Goal: Task Accomplishment & Management: Manage account settings

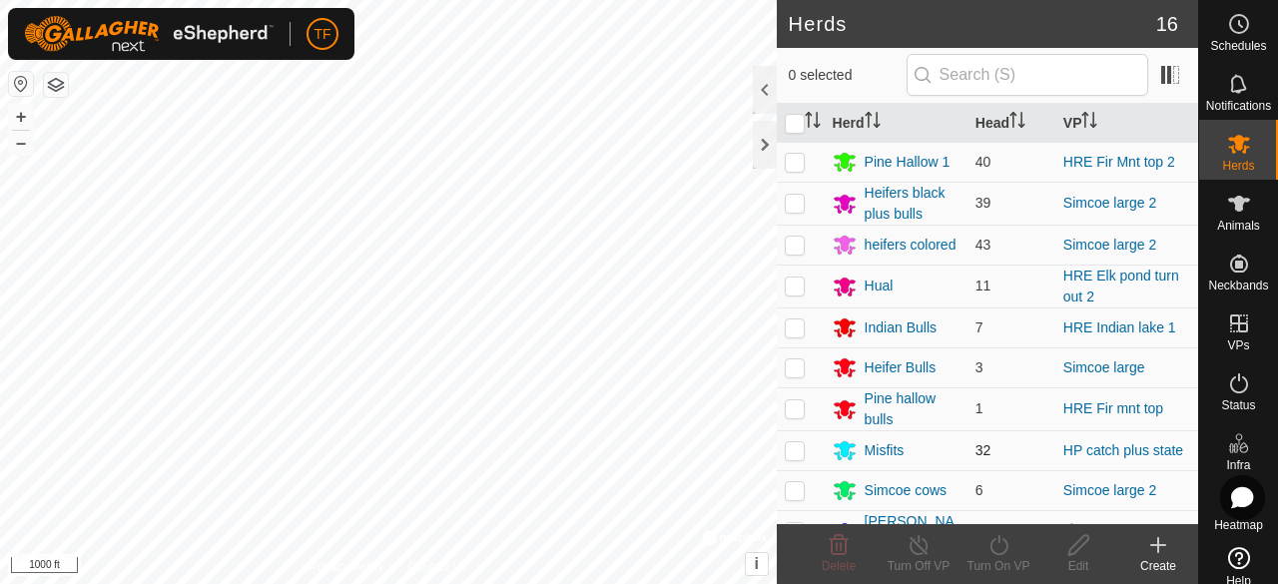
scroll to position [100, 0]
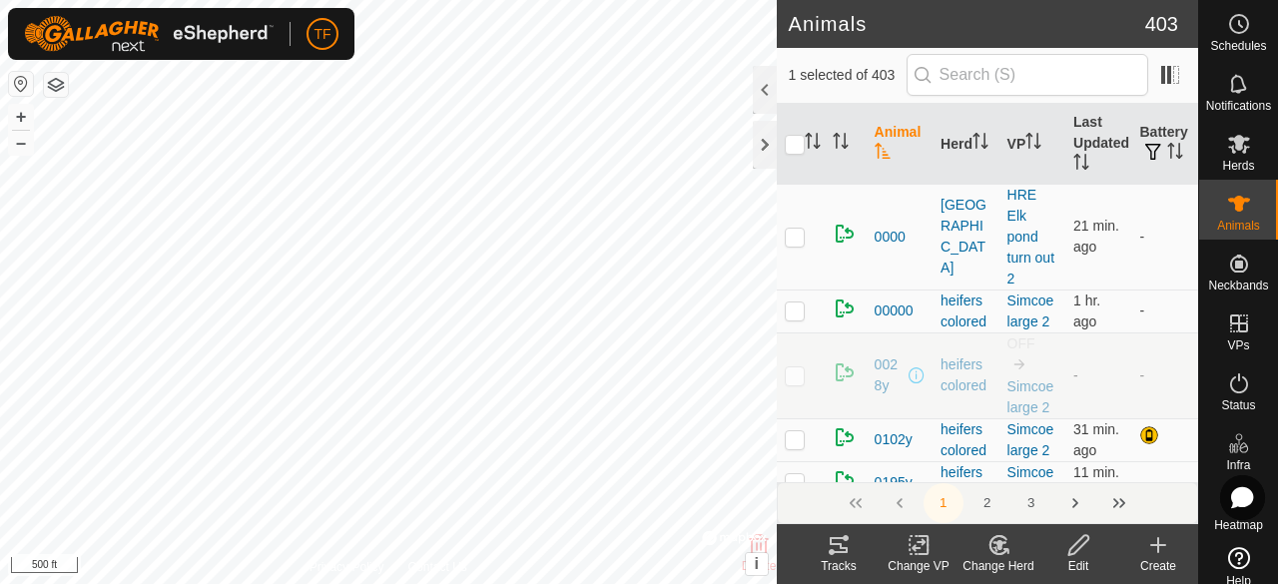
click at [1001, 548] on icon at bounding box center [1000, 545] width 14 height 10
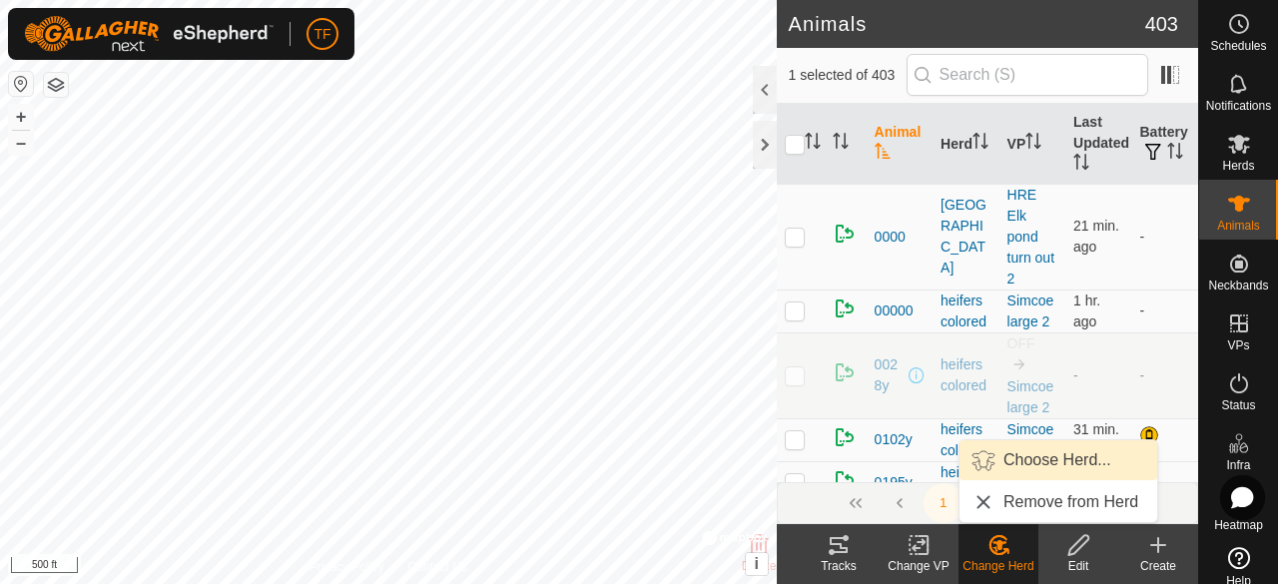
click at [1025, 466] on link "Choose Herd..." at bounding box center [1059, 460] width 198 height 40
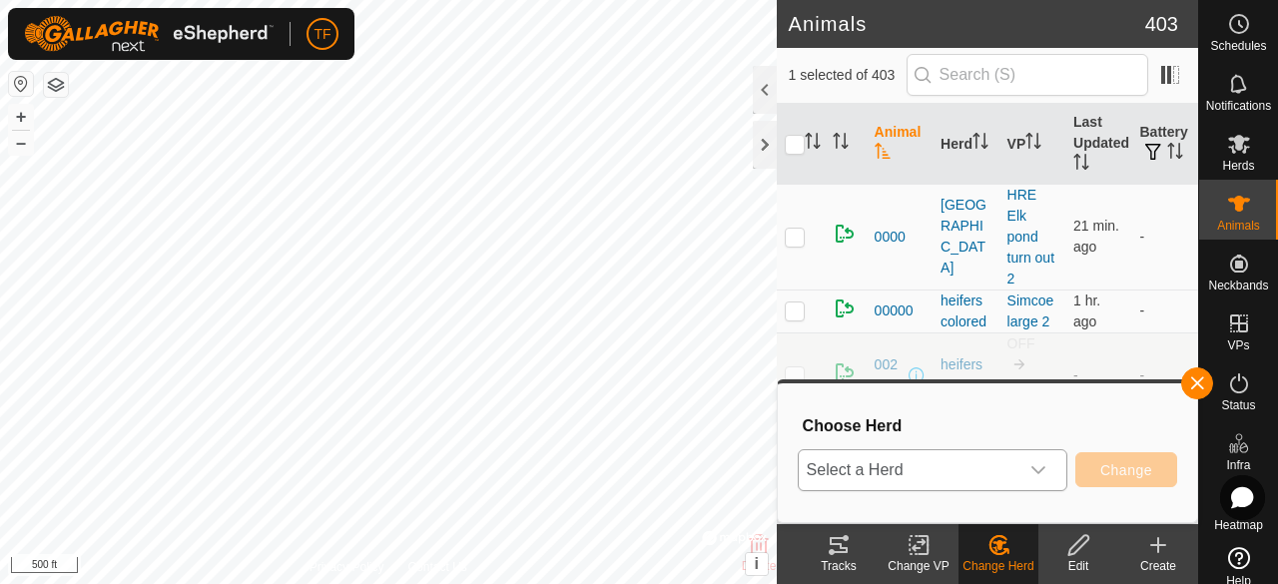
click at [1038, 474] on icon "dropdown trigger" at bounding box center [1039, 470] width 16 height 16
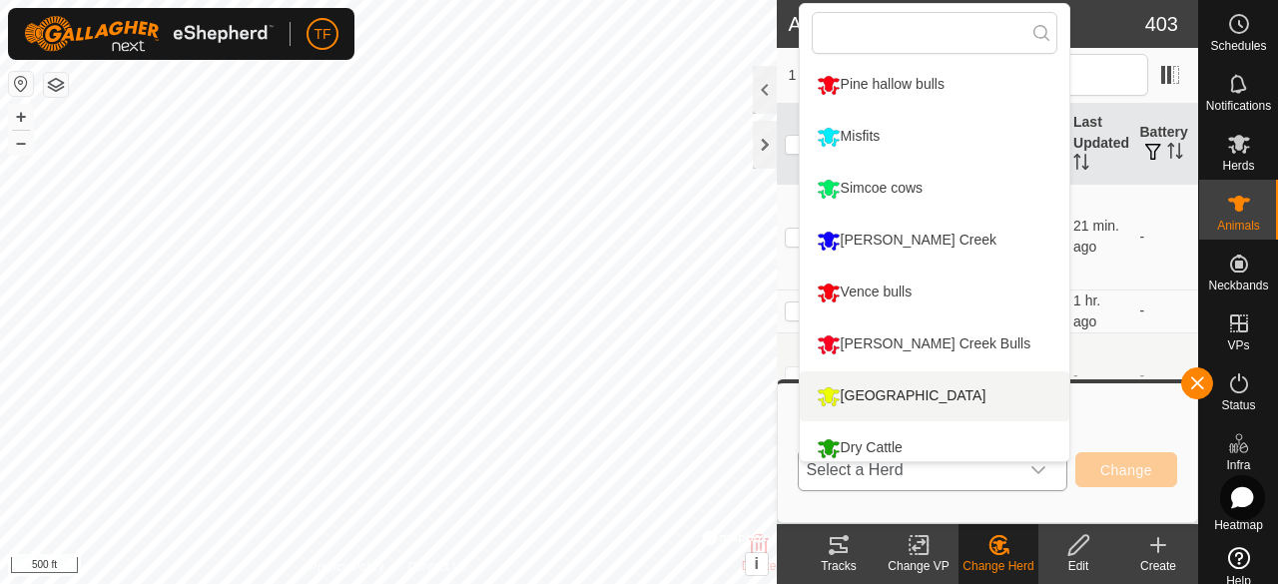
scroll to position [429, 0]
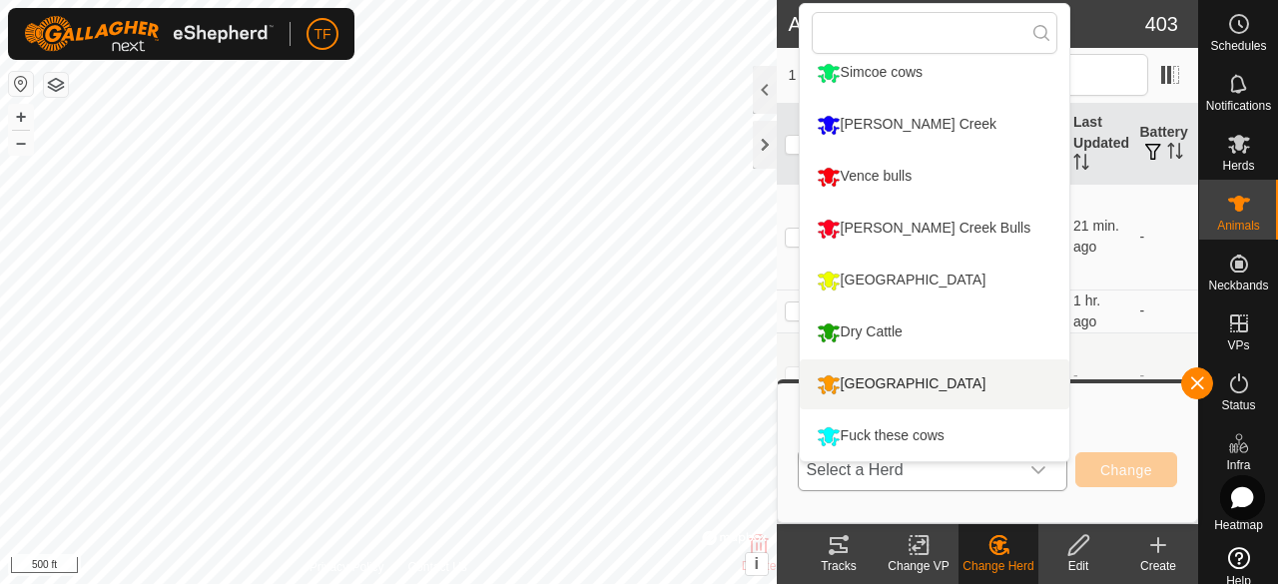
click at [881, 382] on li "[GEOGRAPHIC_DATA]" at bounding box center [935, 385] width 270 height 50
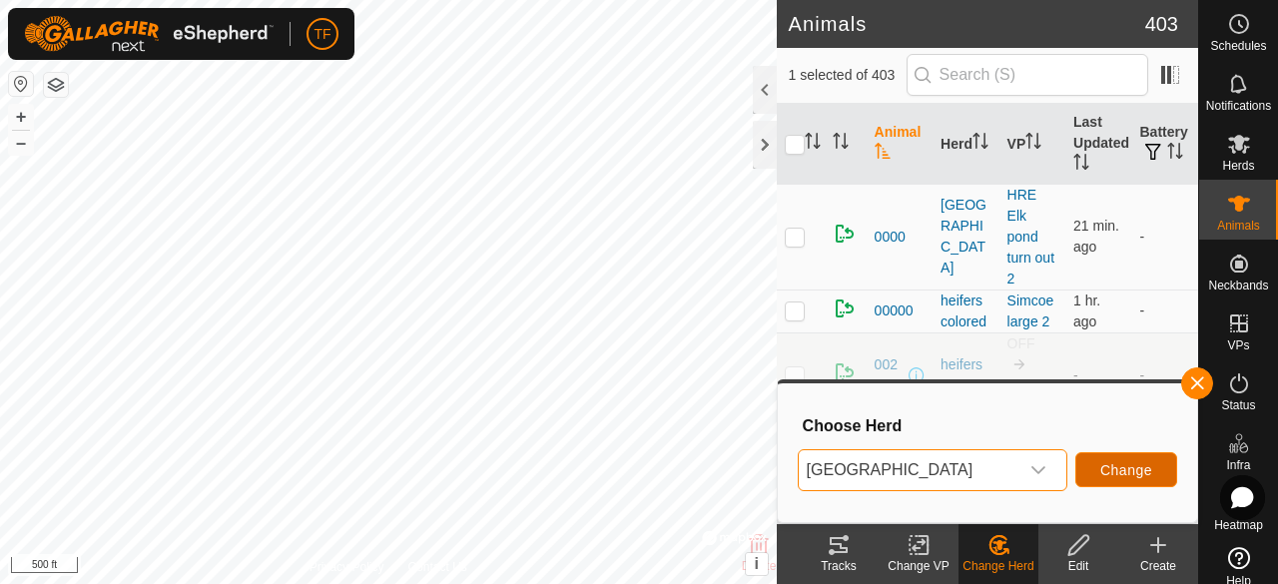
click at [1109, 467] on span "Change" at bounding box center [1126, 470] width 52 height 16
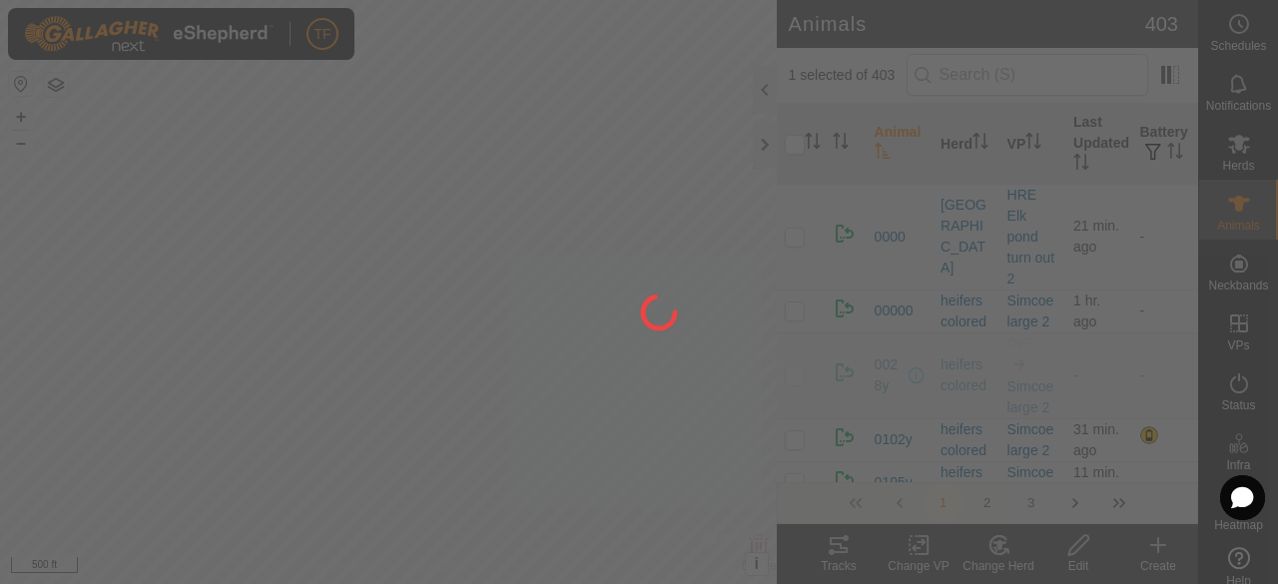
checkbox input "false"
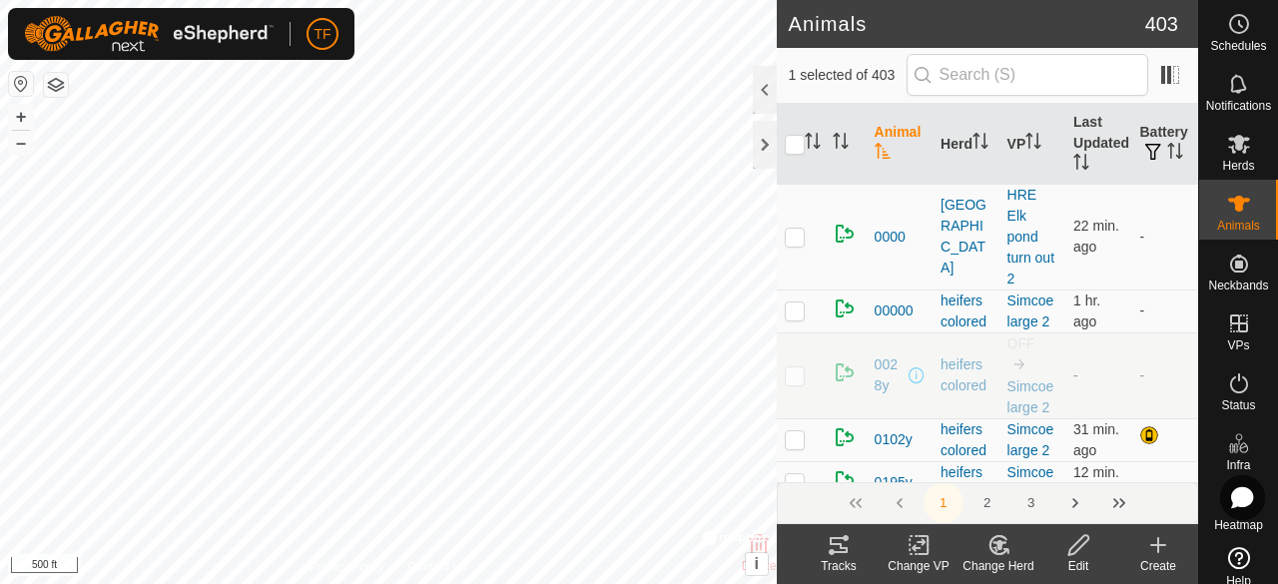
click at [1001, 541] on icon at bounding box center [1000, 545] width 14 height 10
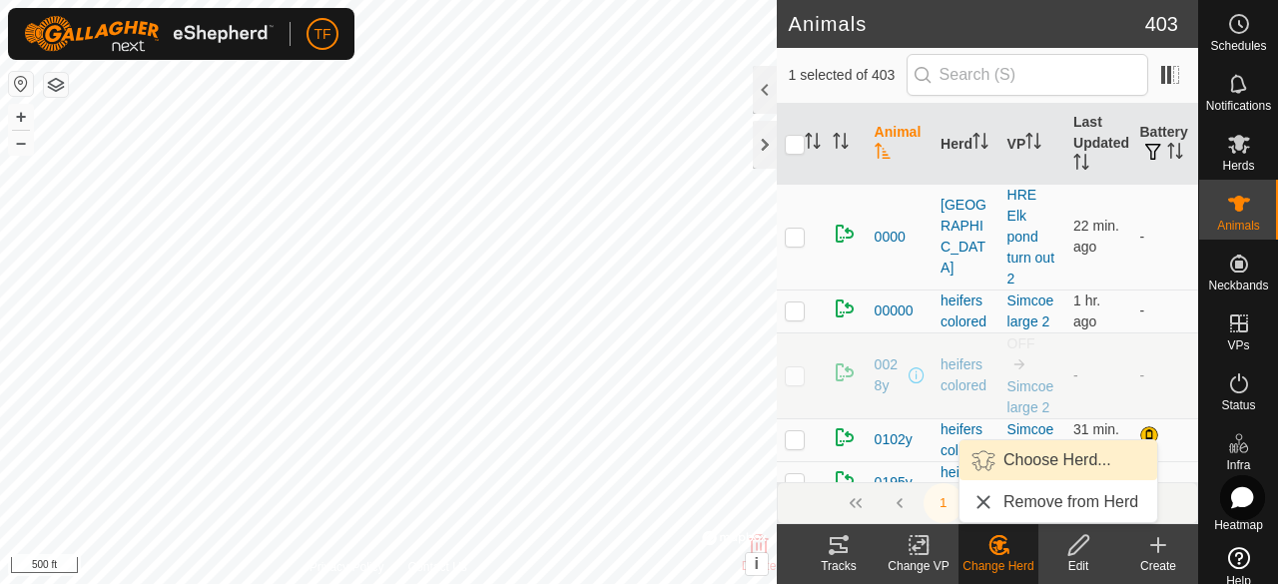
click at [1017, 464] on link "Choose Herd..." at bounding box center [1059, 460] width 198 height 40
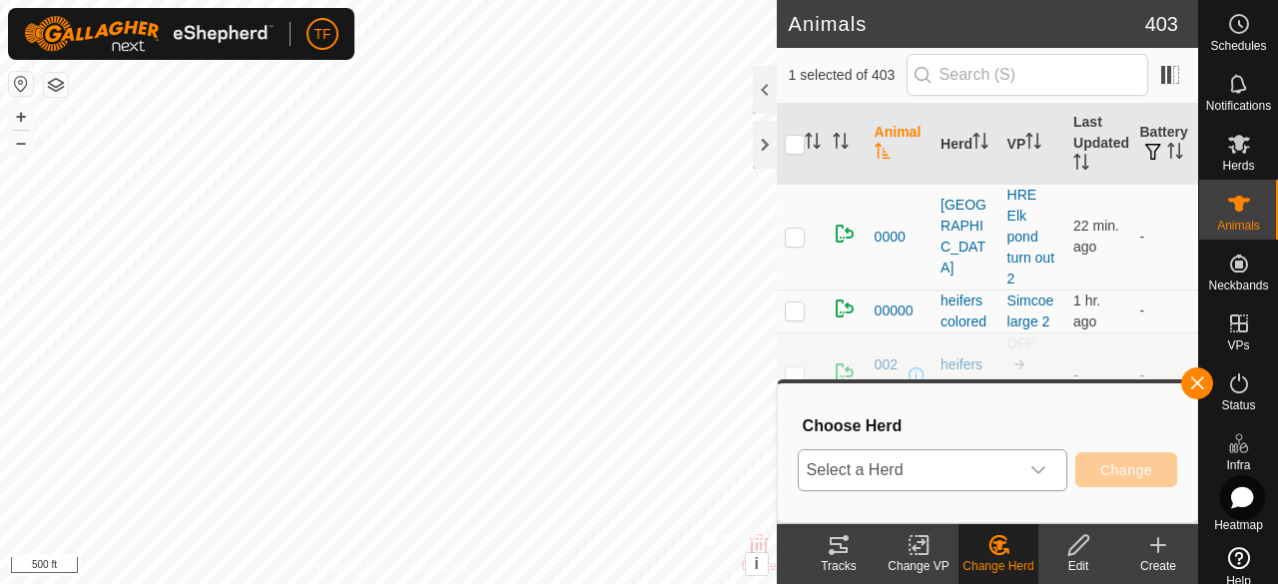
click at [1041, 468] on icon "dropdown trigger" at bounding box center [1039, 470] width 16 height 16
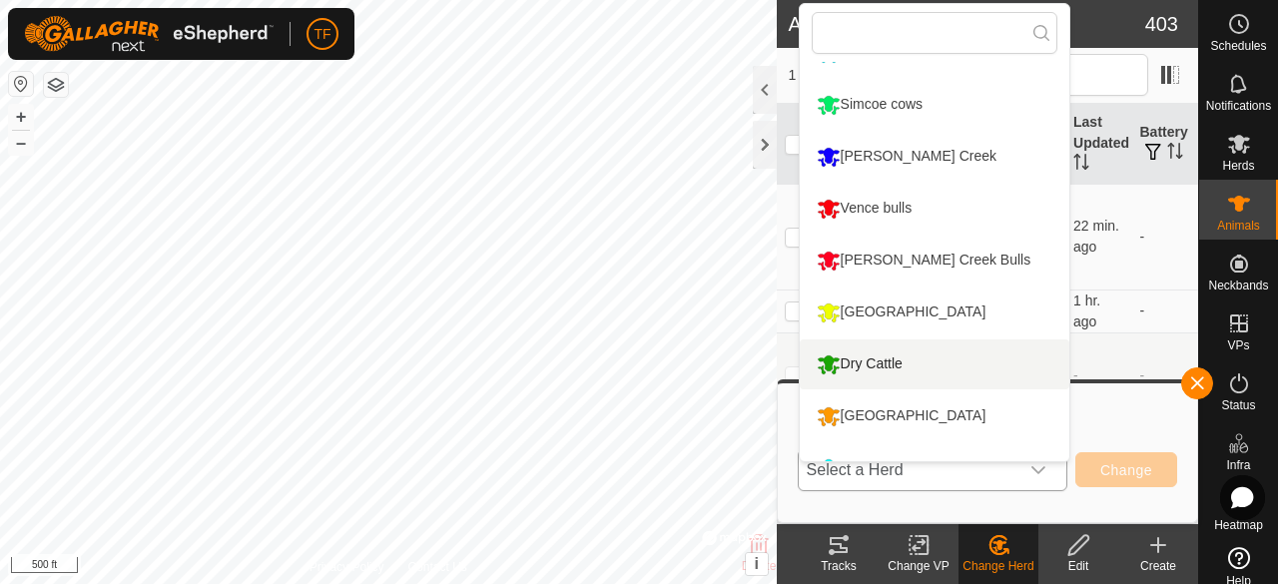
scroll to position [413, 0]
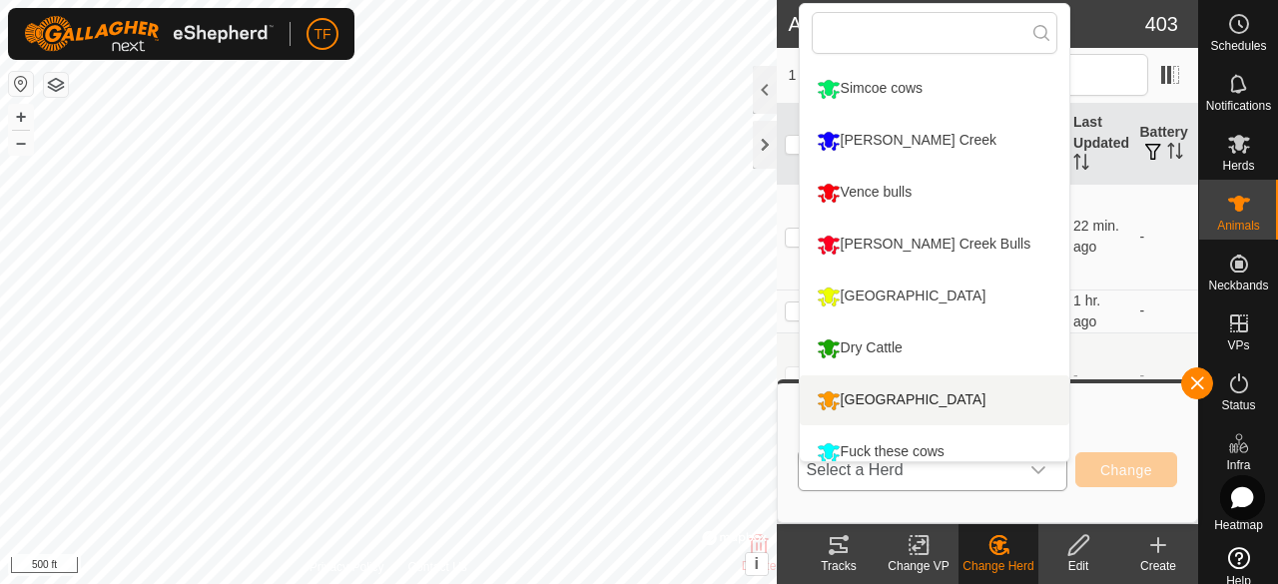
click at [889, 394] on li "[GEOGRAPHIC_DATA]" at bounding box center [935, 400] width 270 height 50
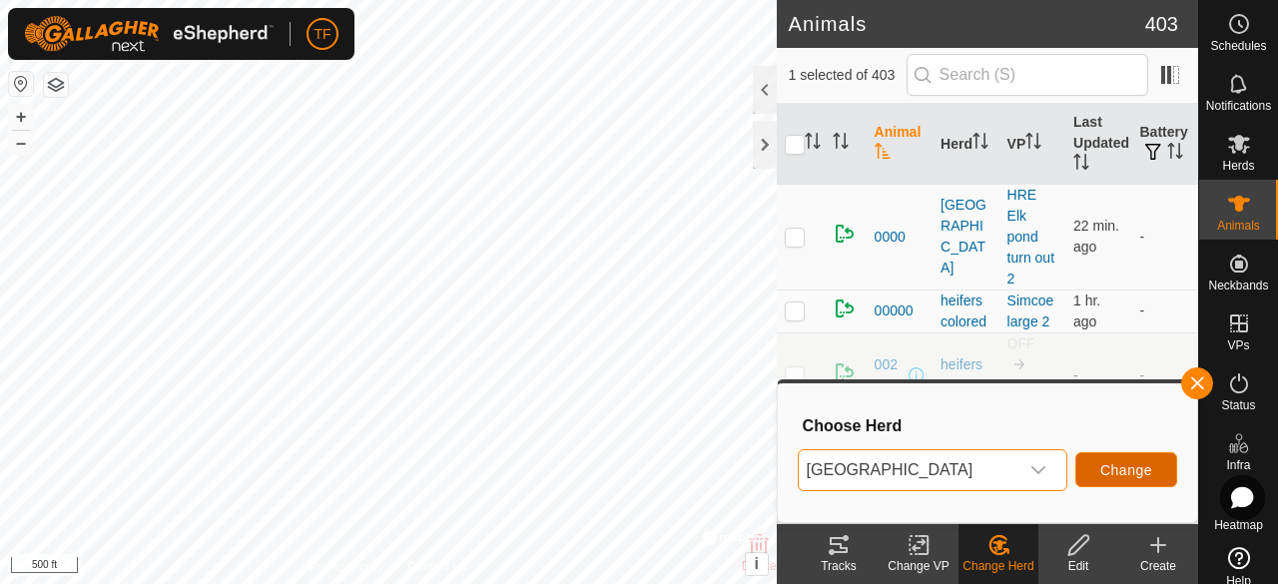
click at [1100, 469] on span "Change" at bounding box center [1126, 470] width 52 height 16
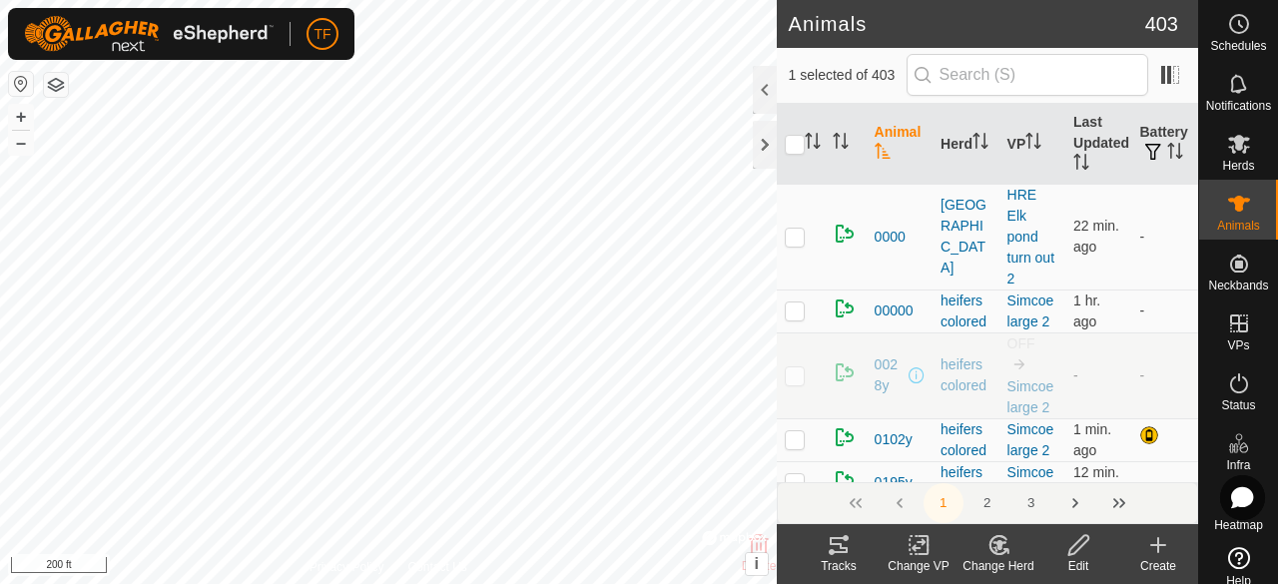
click at [997, 539] on icon at bounding box center [999, 545] width 25 height 24
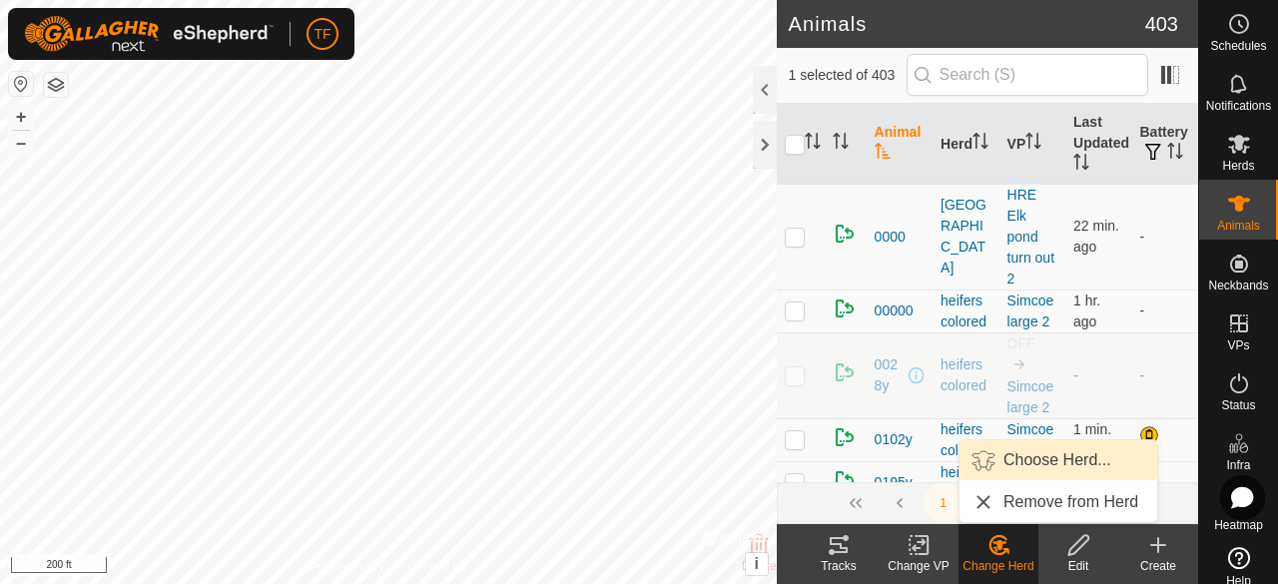
click at [1024, 464] on link "Choose Herd..." at bounding box center [1059, 460] width 198 height 40
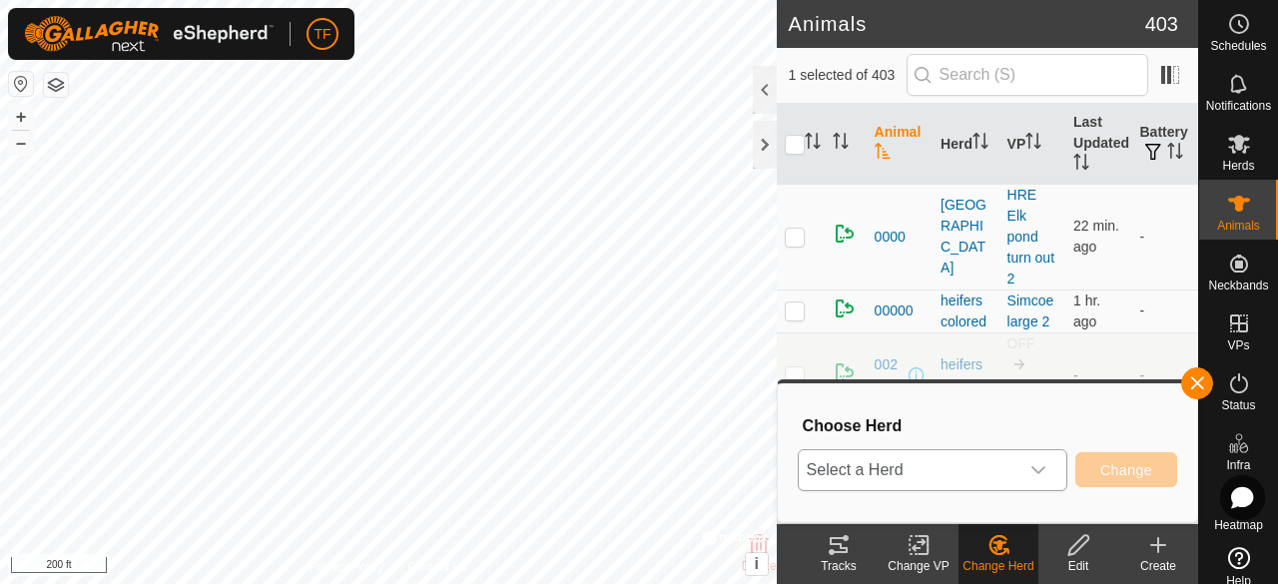
click at [1039, 471] on icon "dropdown trigger" at bounding box center [1039, 470] width 14 height 8
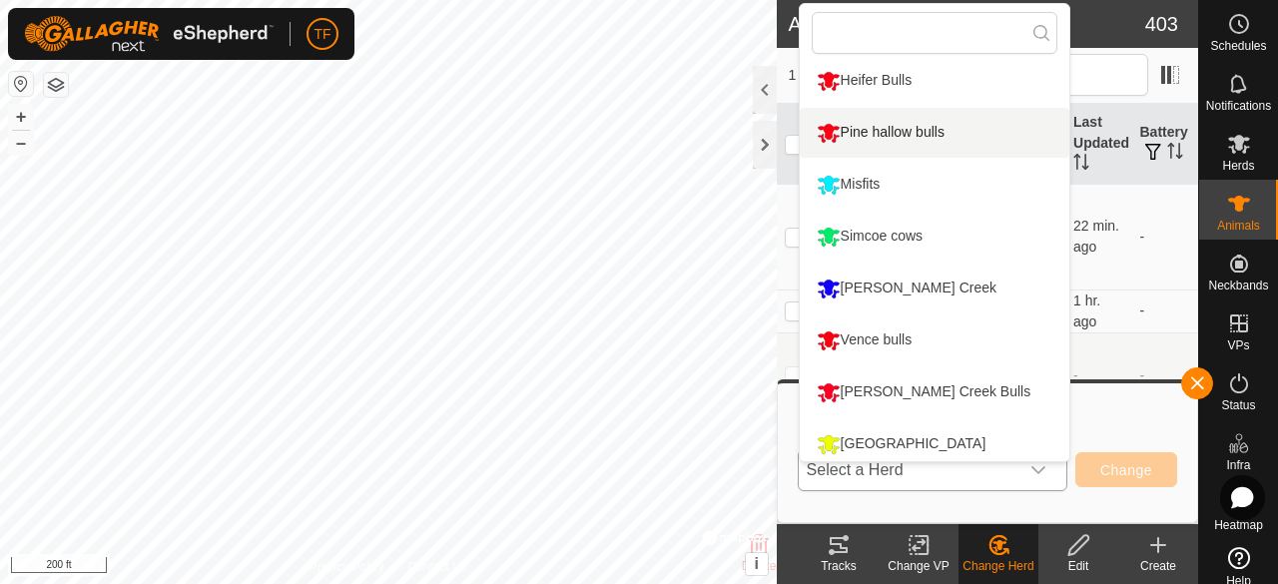
scroll to position [429, 0]
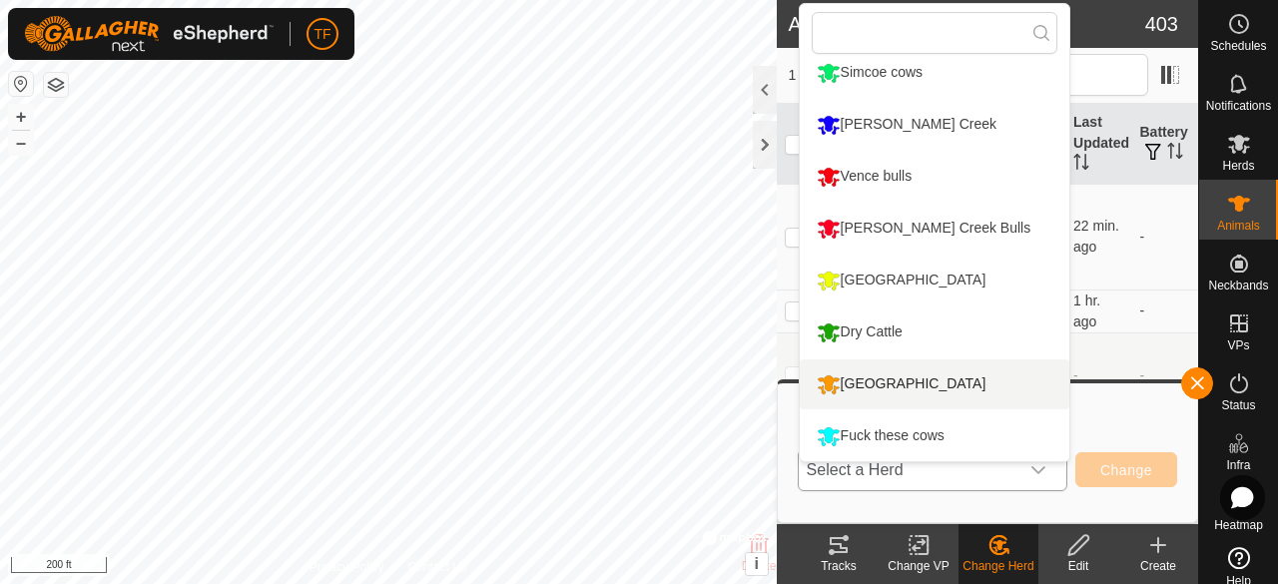
click at [882, 378] on li "[GEOGRAPHIC_DATA]" at bounding box center [935, 385] width 270 height 50
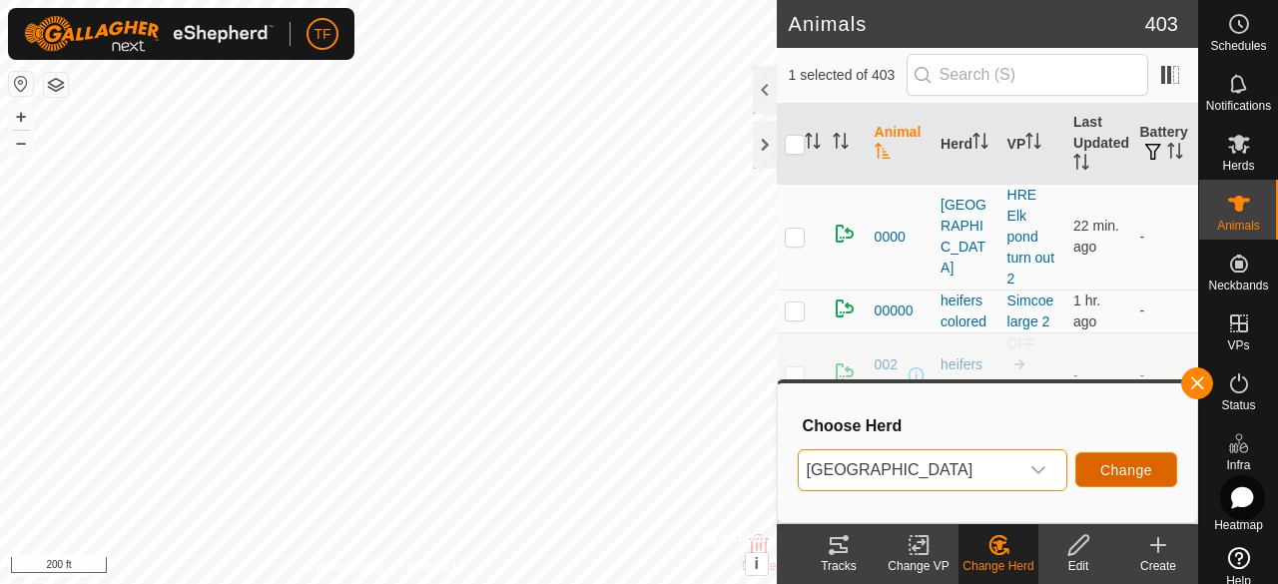
click at [1106, 463] on span "Change" at bounding box center [1126, 470] width 52 height 16
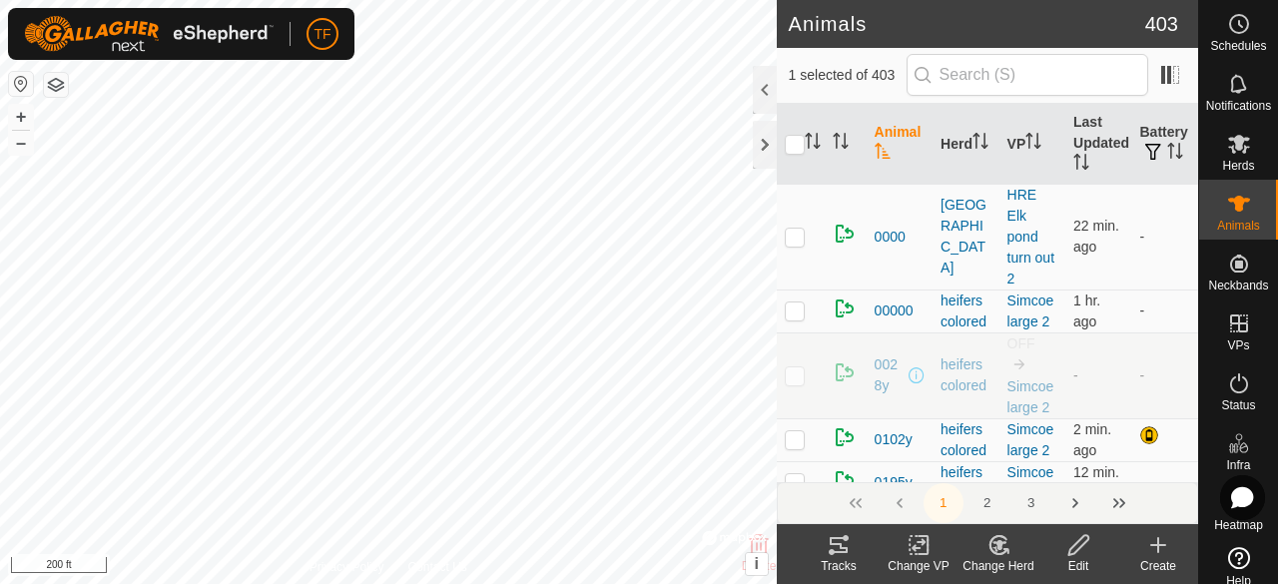
click at [993, 545] on icon at bounding box center [999, 545] width 25 height 24
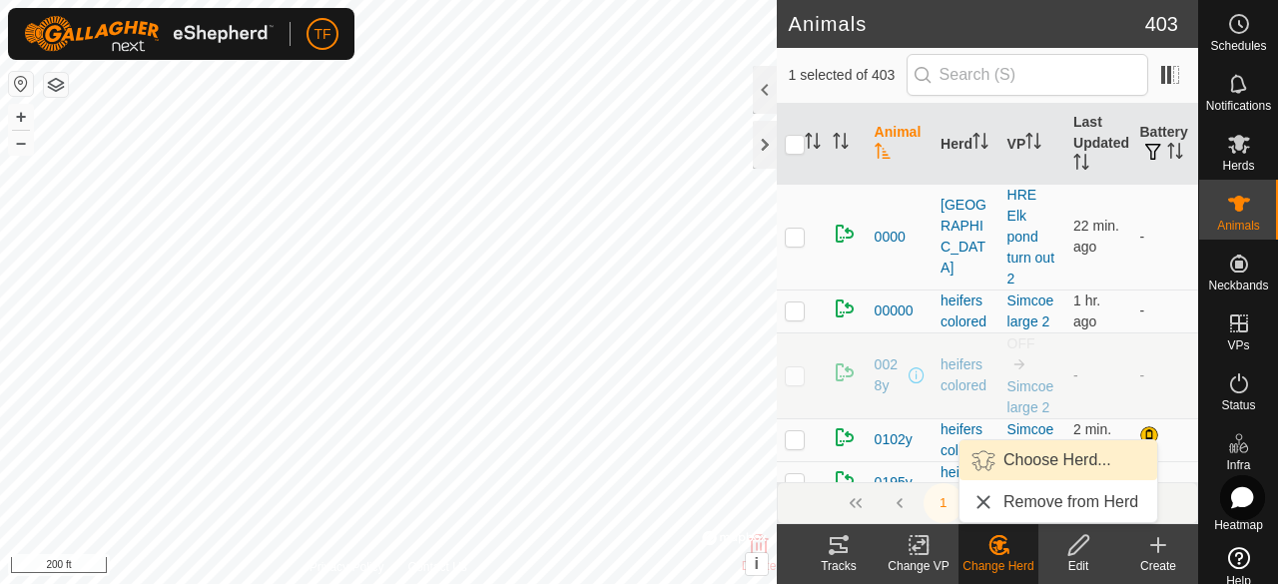
click at [1015, 460] on link "Choose Herd..." at bounding box center [1059, 460] width 198 height 40
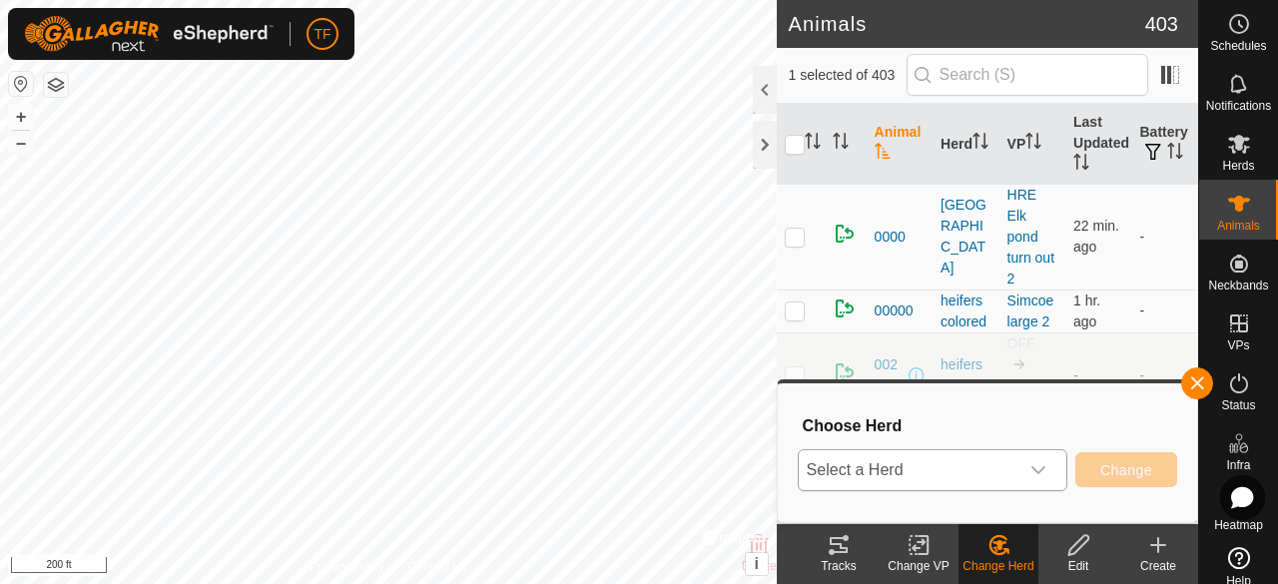
click at [1029, 464] on div "dropdown trigger" at bounding box center [1039, 470] width 40 height 40
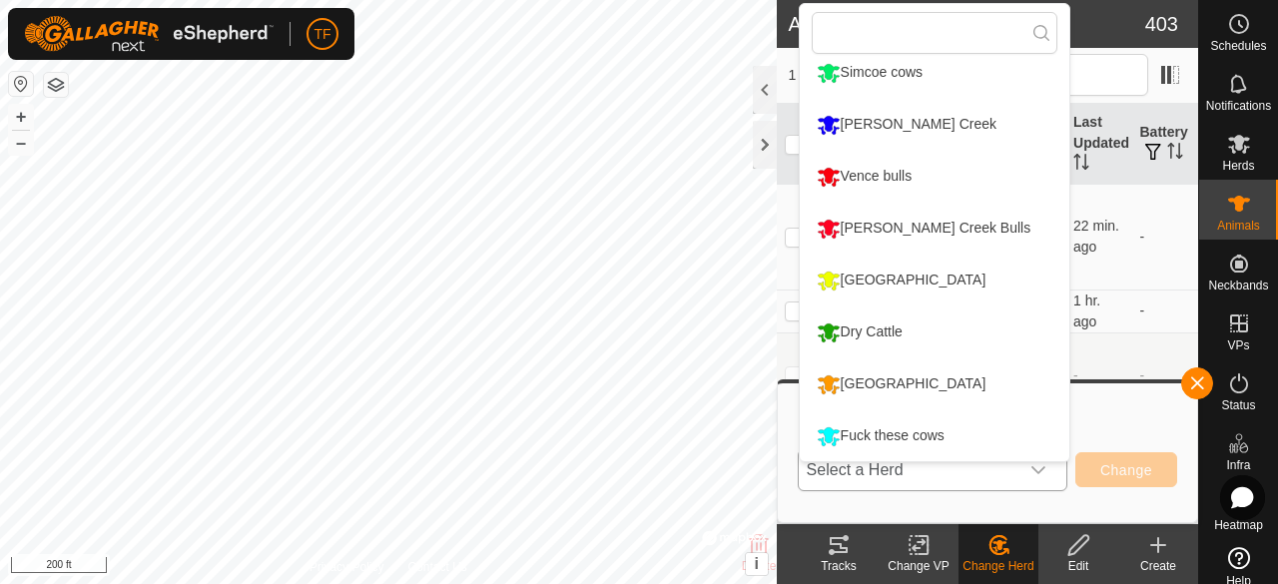
click at [879, 377] on li "[GEOGRAPHIC_DATA]" at bounding box center [935, 385] width 270 height 50
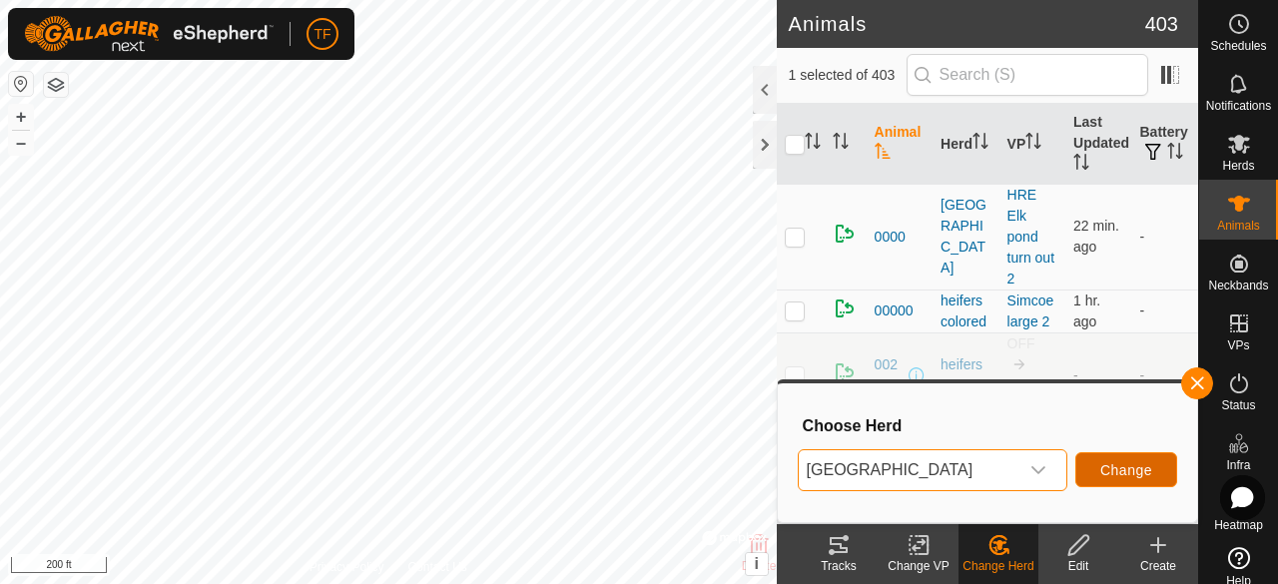
click at [1106, 467] on span "Change" at bounding box center [1126, 470] width 52 height 16
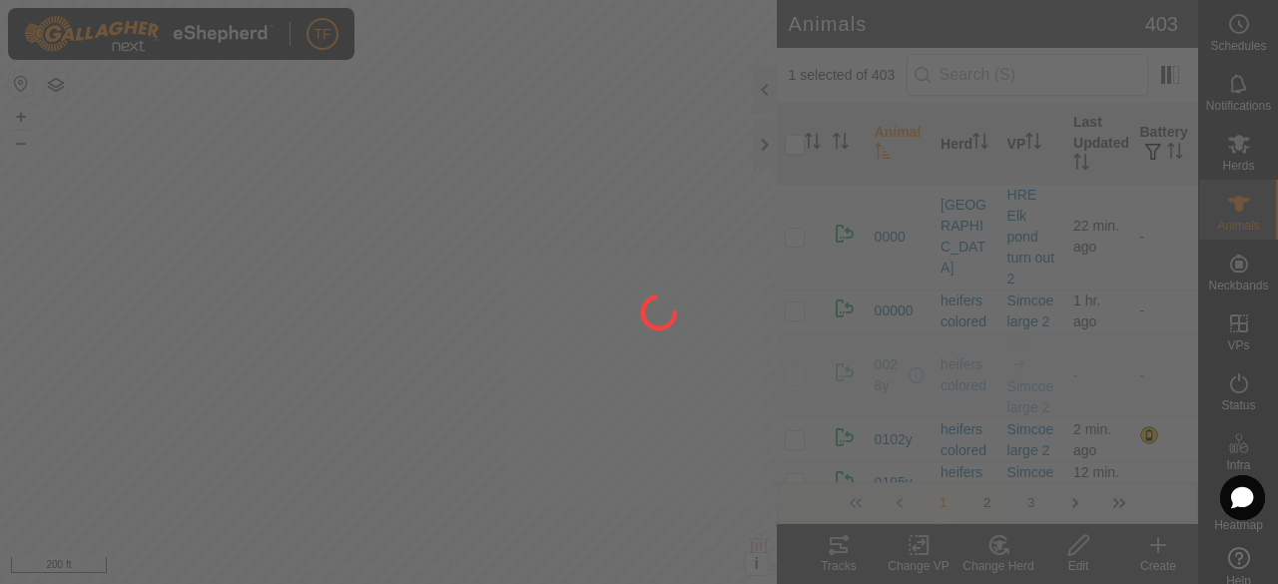
checkbox input "false"
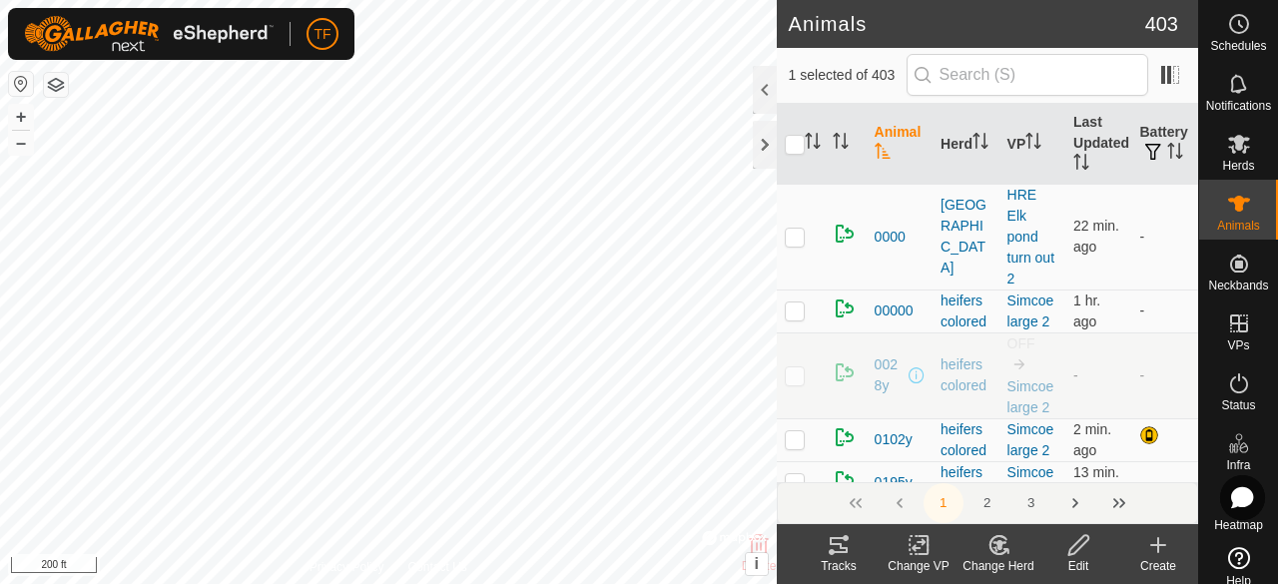
click at [1002, 556] on icon at bounding box center [999, 545] width 25 height 24
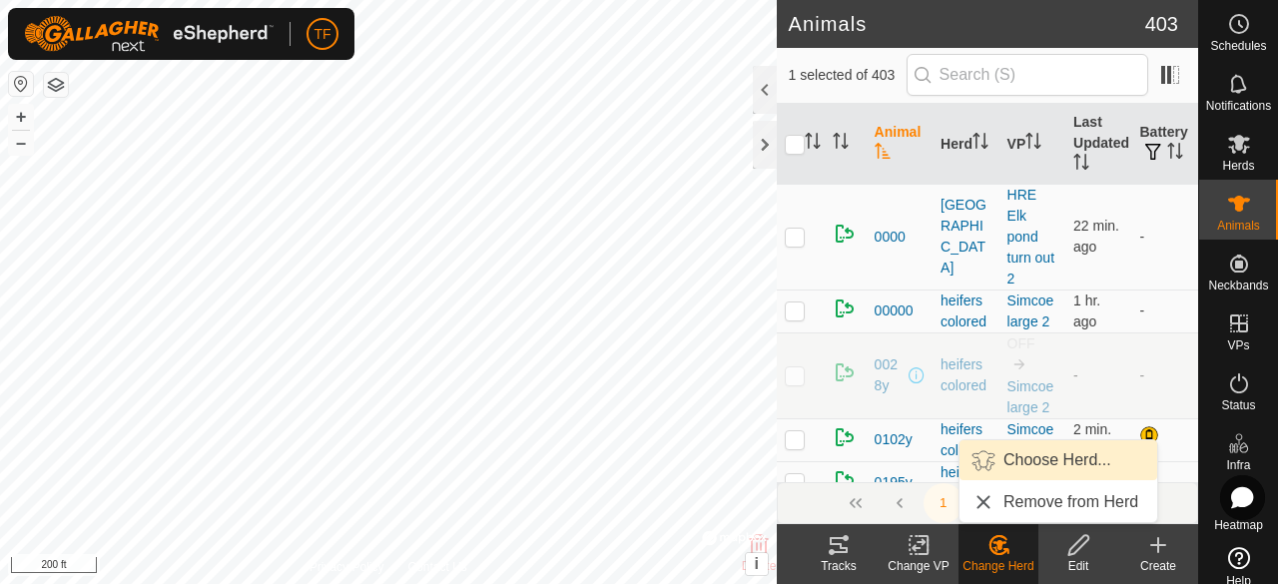
click at [1022, 463] on link "Choose Herd..." at bounding box center [1059, 460] width 198 height 40
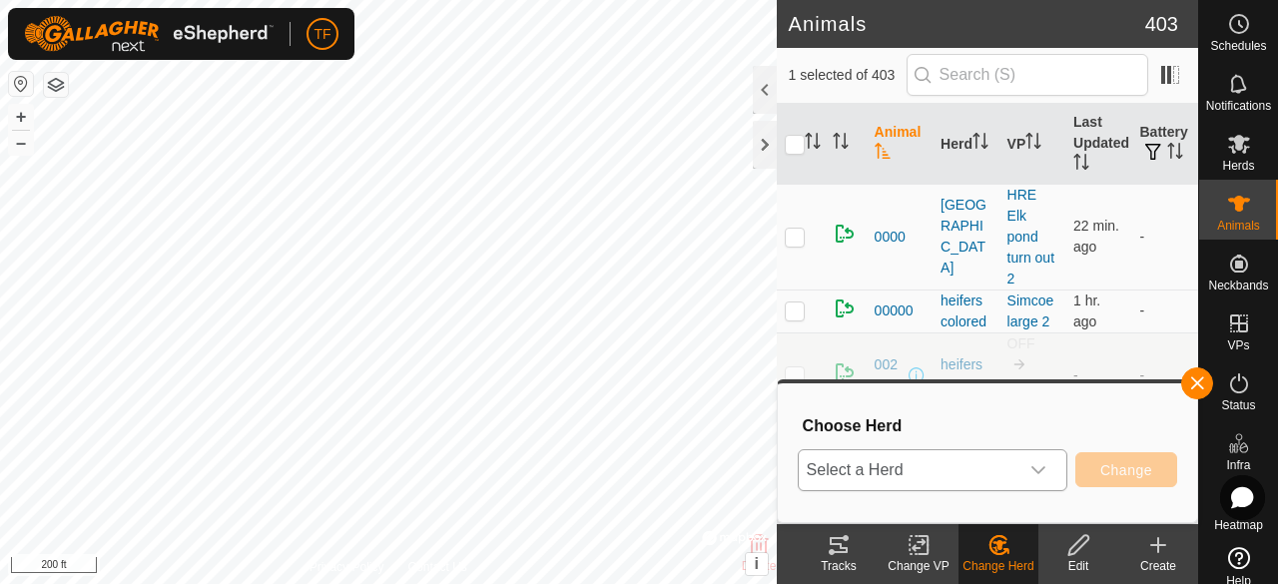
click at [1042, 464] on icon "dropdown trigger" at bounding box center [1039, 470] width 16 height 16
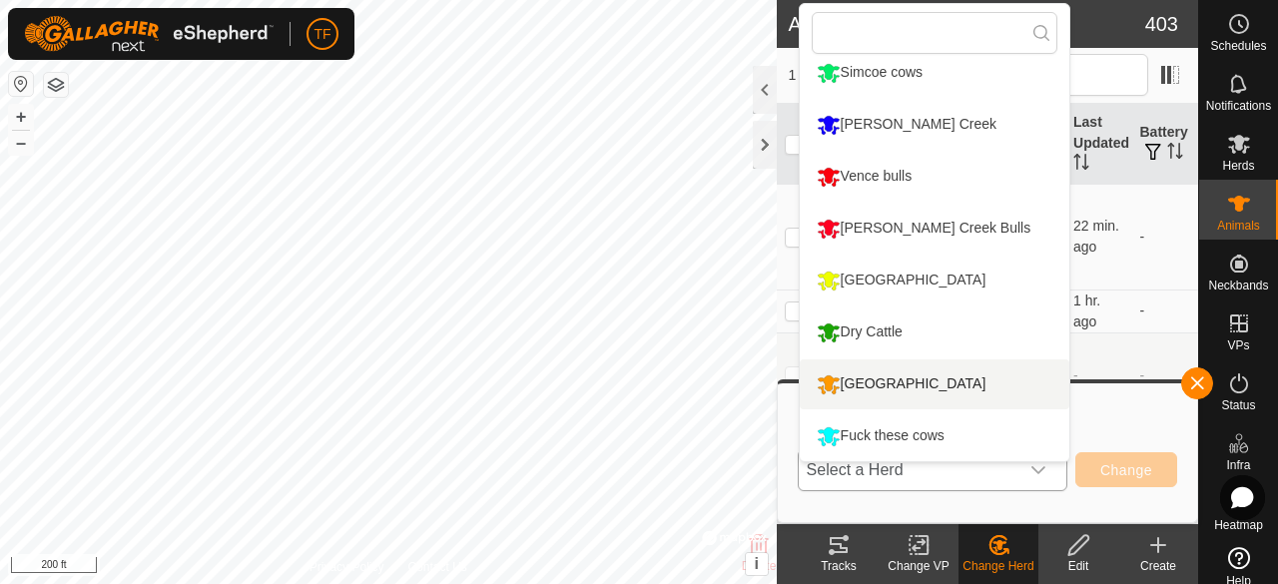
click at [879, 386] on li "[GEOGRAPHIC_DATA]" at bounding box center [935, 385] width 270 height 50
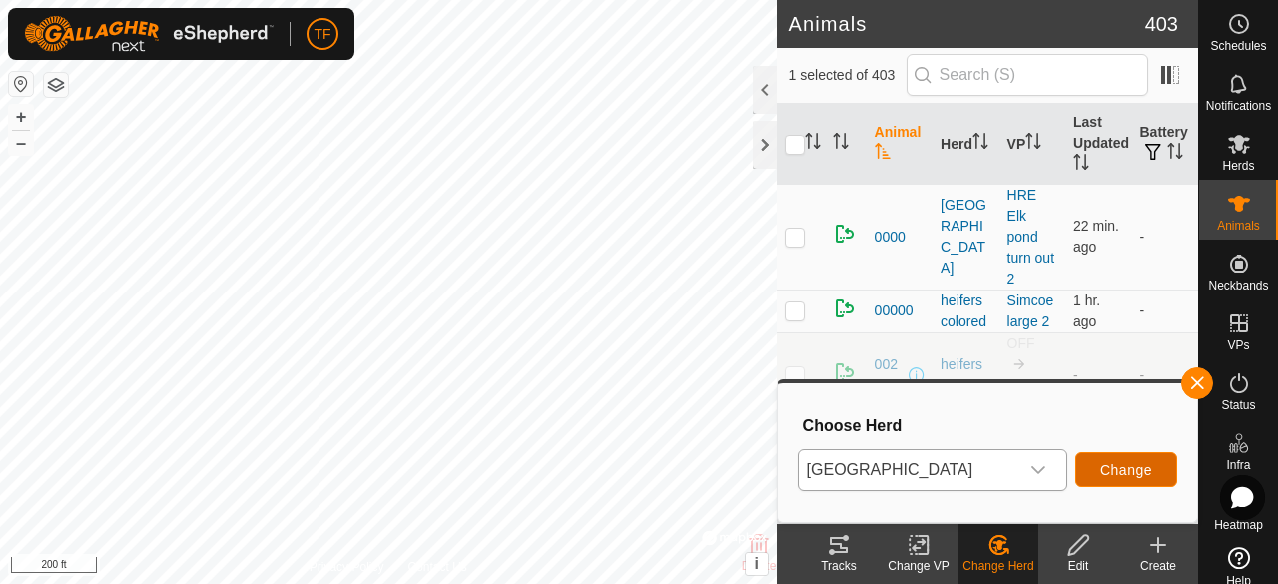
click at [1135, 469] on span "Change" at bounding box center [1126, 470] width 52 height 16
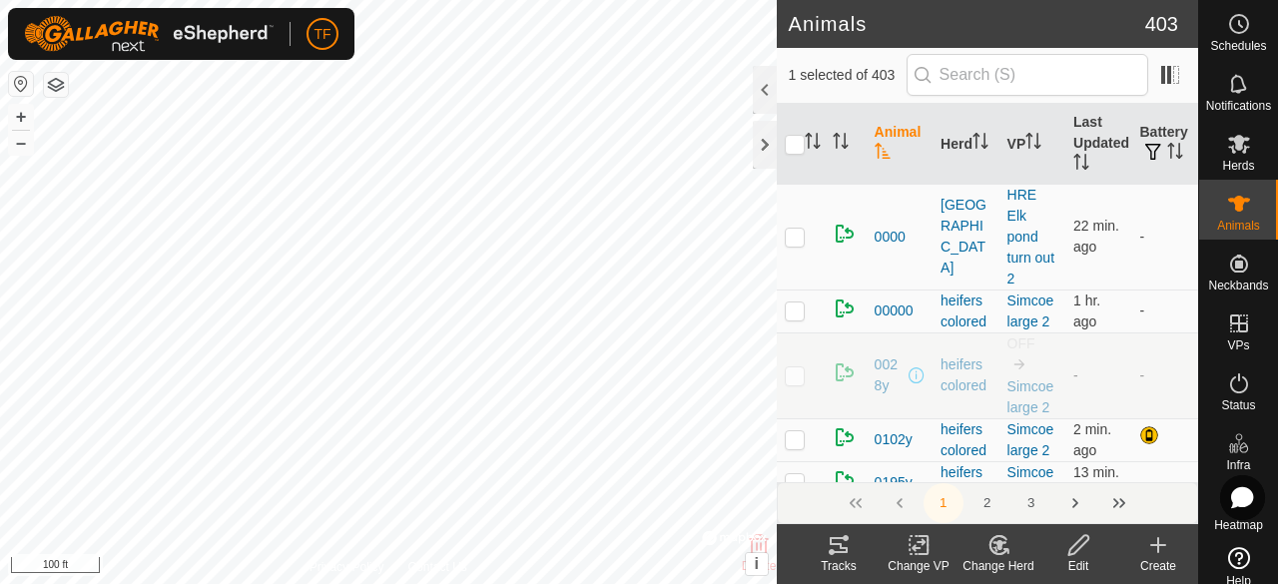
click at [1003, 546] on icon at bounding box center [999, 545] width 25 height 24
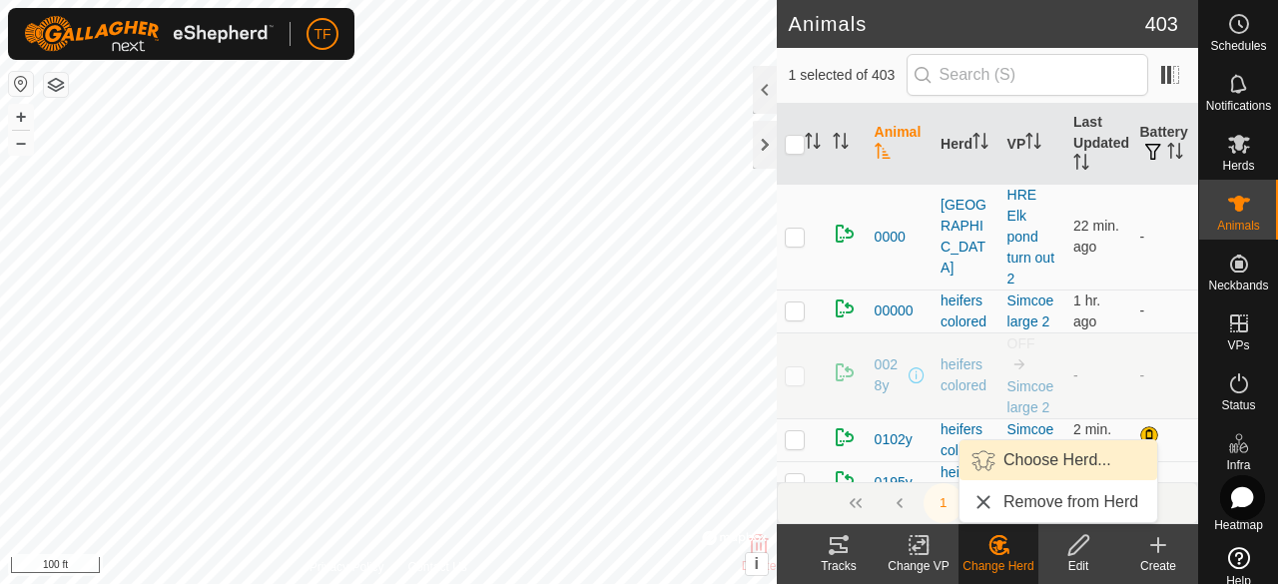
click at [1045, 454] on link "Choose Herd..." at bounding box center [1059, 460] width 198 height 40
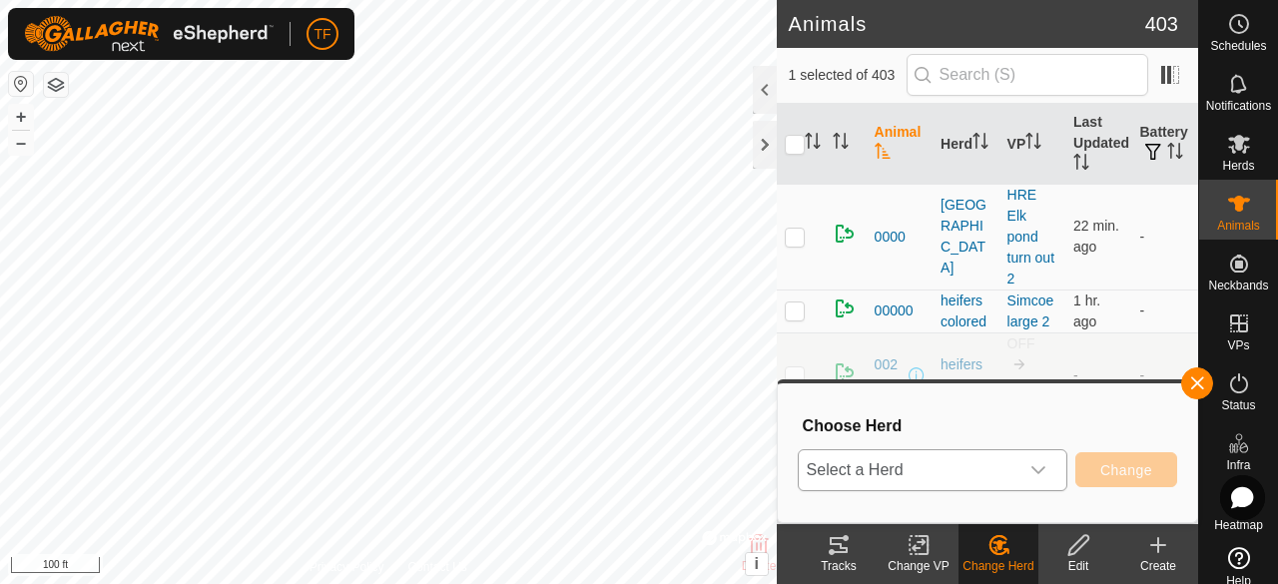
click at [1048, 466] on div "dropdown trigger" at bounding box center [1039, 470] width 40 height 40
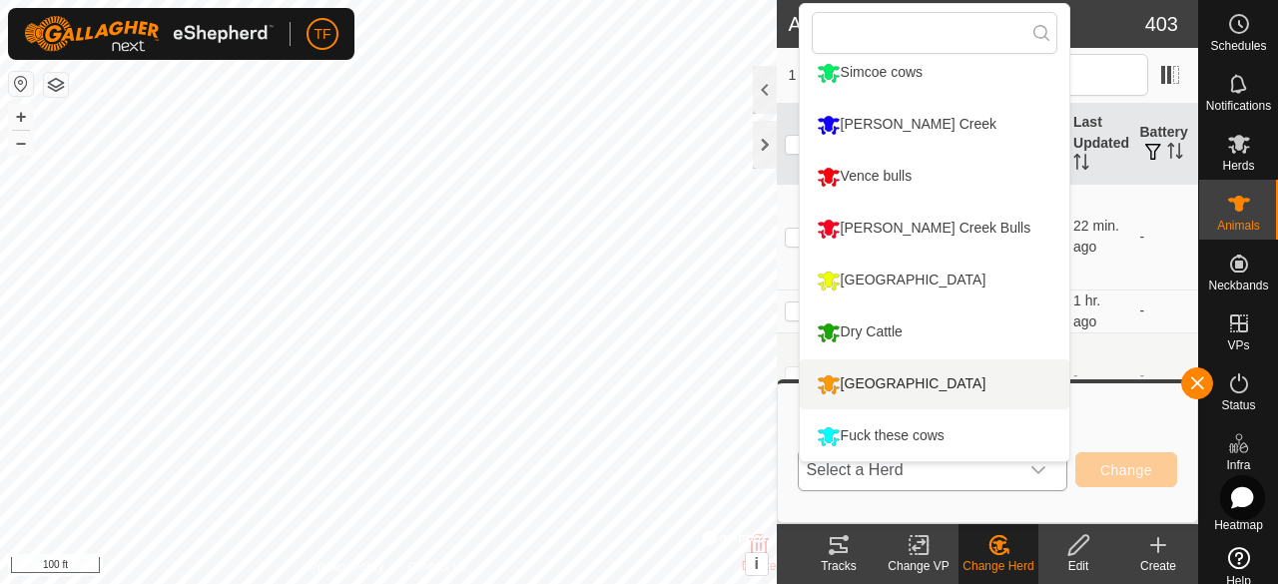
click at [897, 382] on li "[GEOGRAPHIC_DATA]" at bounding box center [935, 385] width 270 height 50
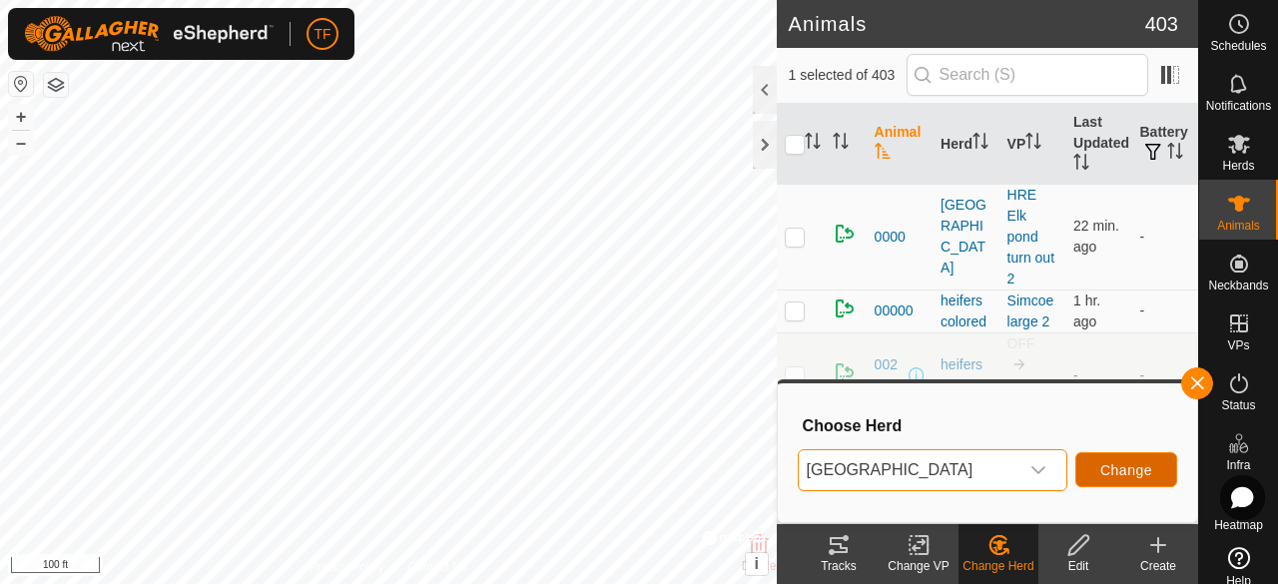
click at [1116, 464] on span "Change" at bounding box center [1126, 470] width 52 height 16
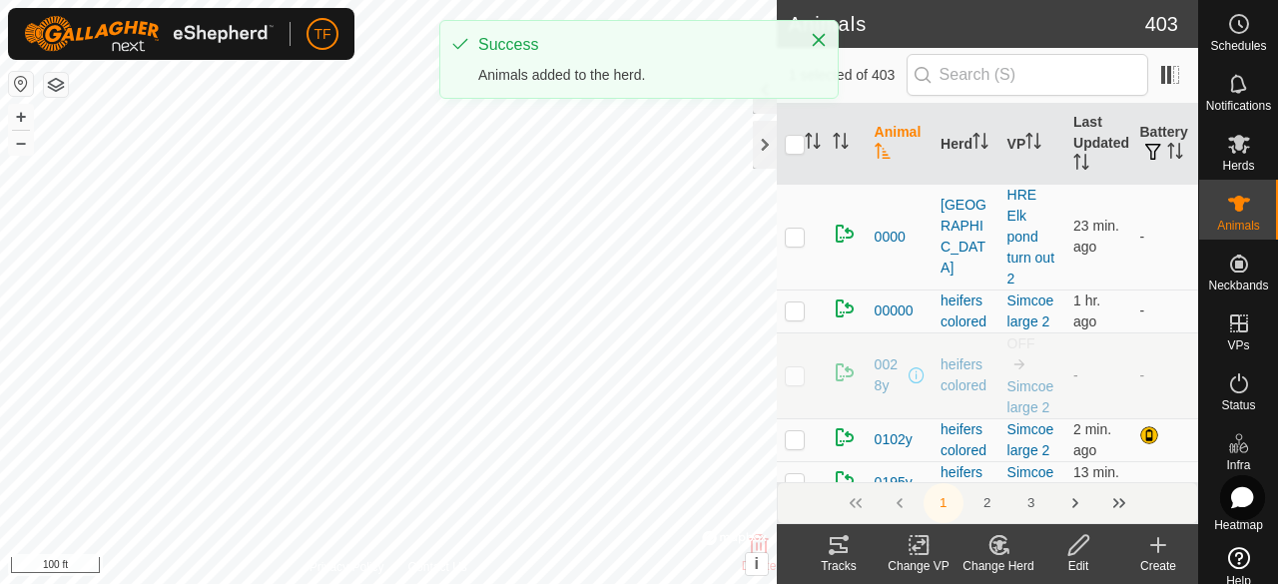
click at [989, 552] on icon at bounding box center [999, 545] width 25 height 24
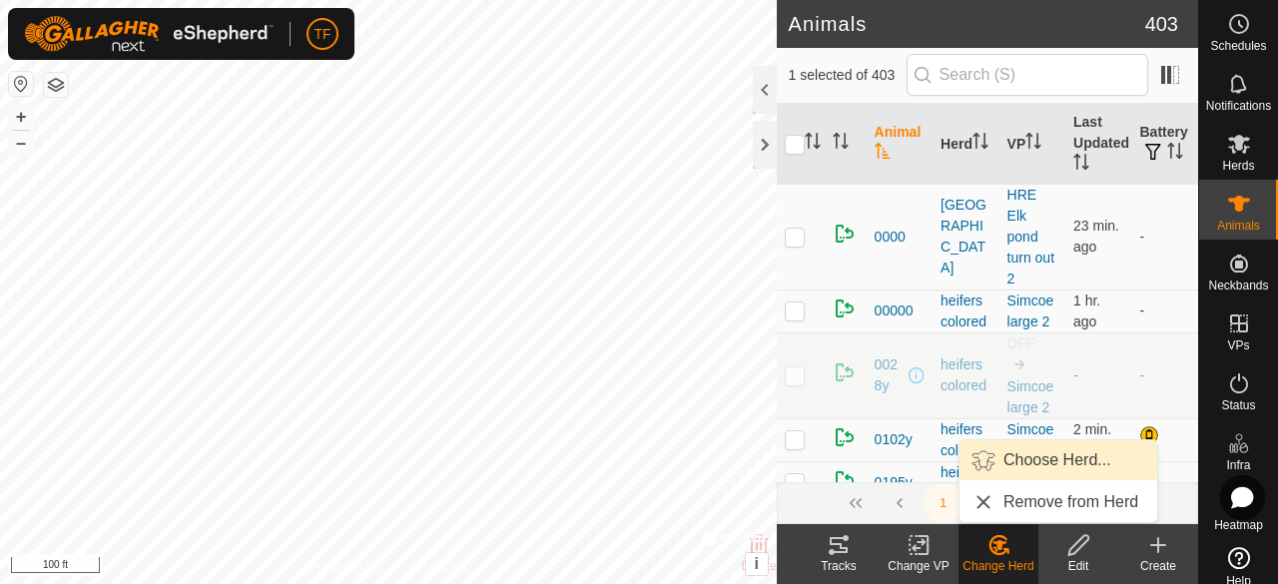
click at [1013, 464] on link "Choose Herd..." at bounding box center [1059, 460] width 198 height 40
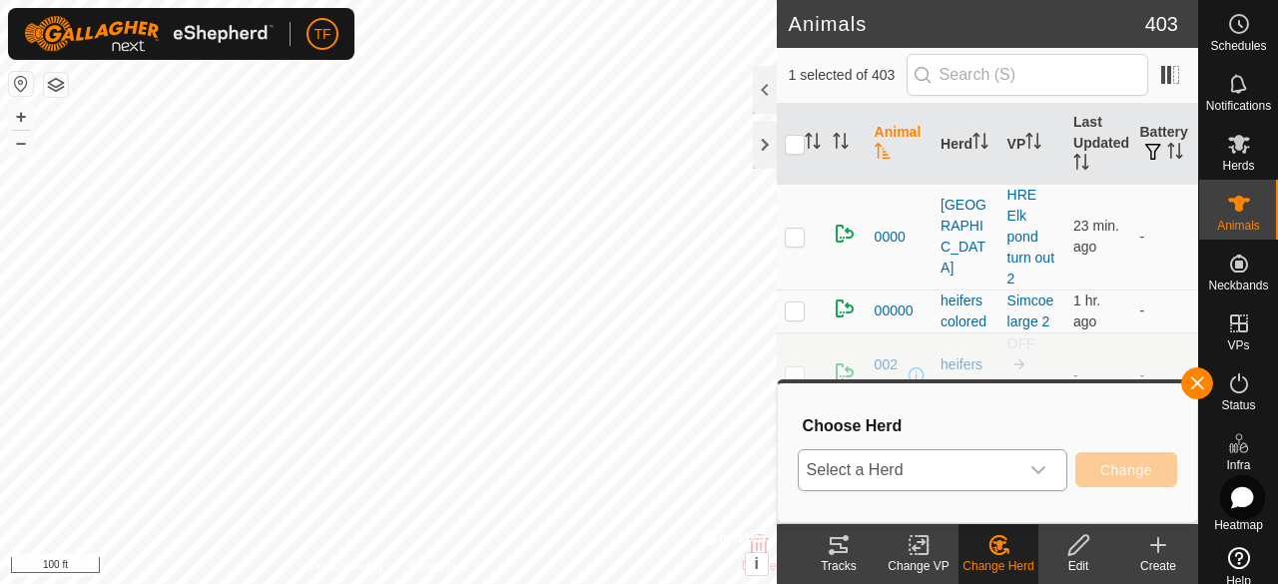
click at [1005, 469] on span "Select a Herd" at bounding box center [909, 470] width 220 height 40
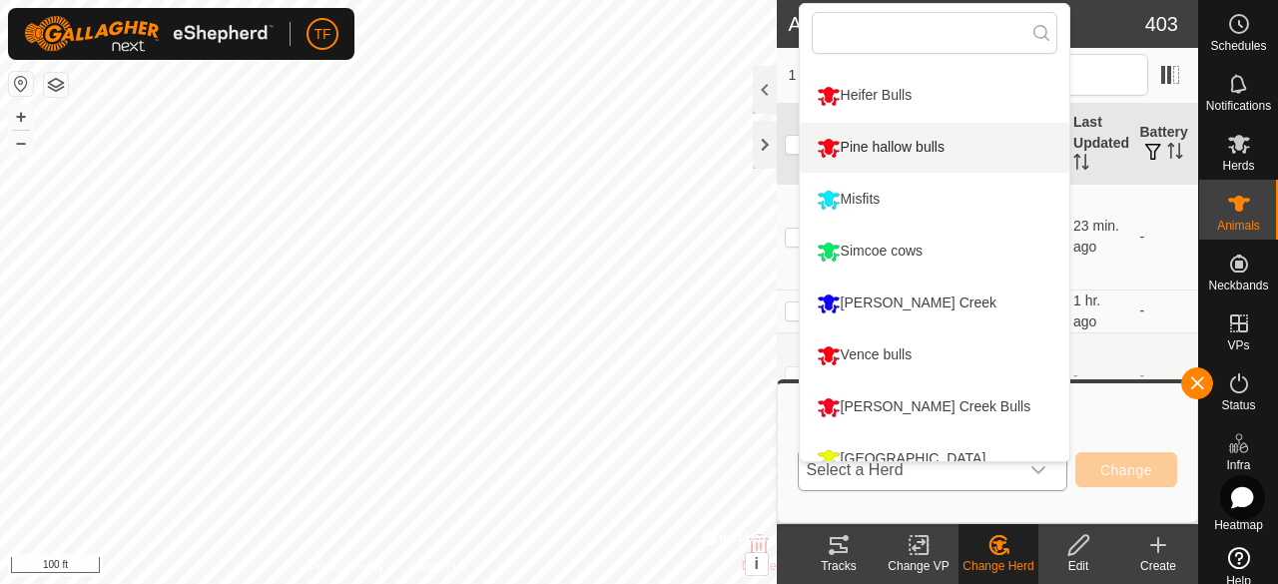
scroll to position [413, 0]
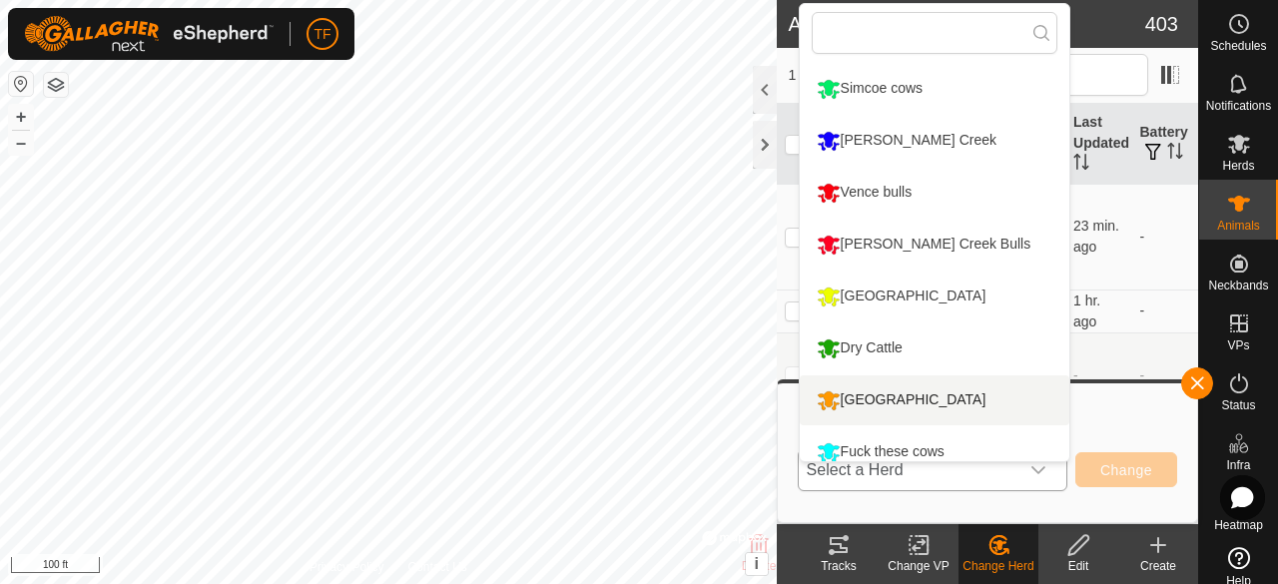
click at [885, 396] on li "[GEOGRAPHIC_DATA]" at bounding box center [935, 400] width 270 height 50
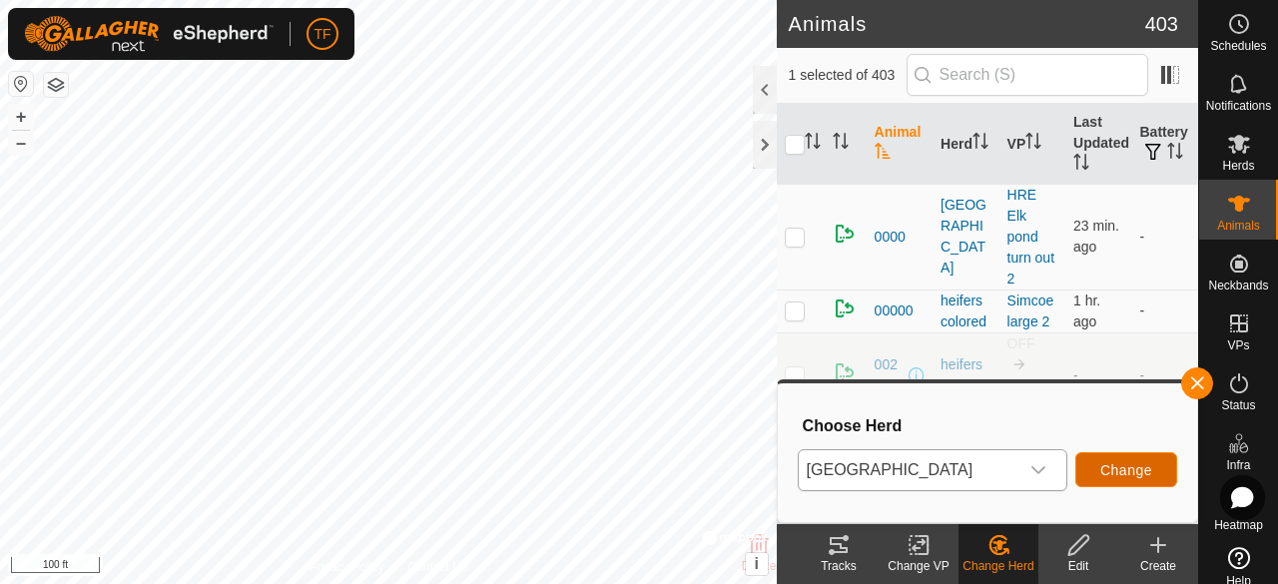
click at [1118, 462] on span "Change" at bounding box center [1126, 470] width 52 height 16
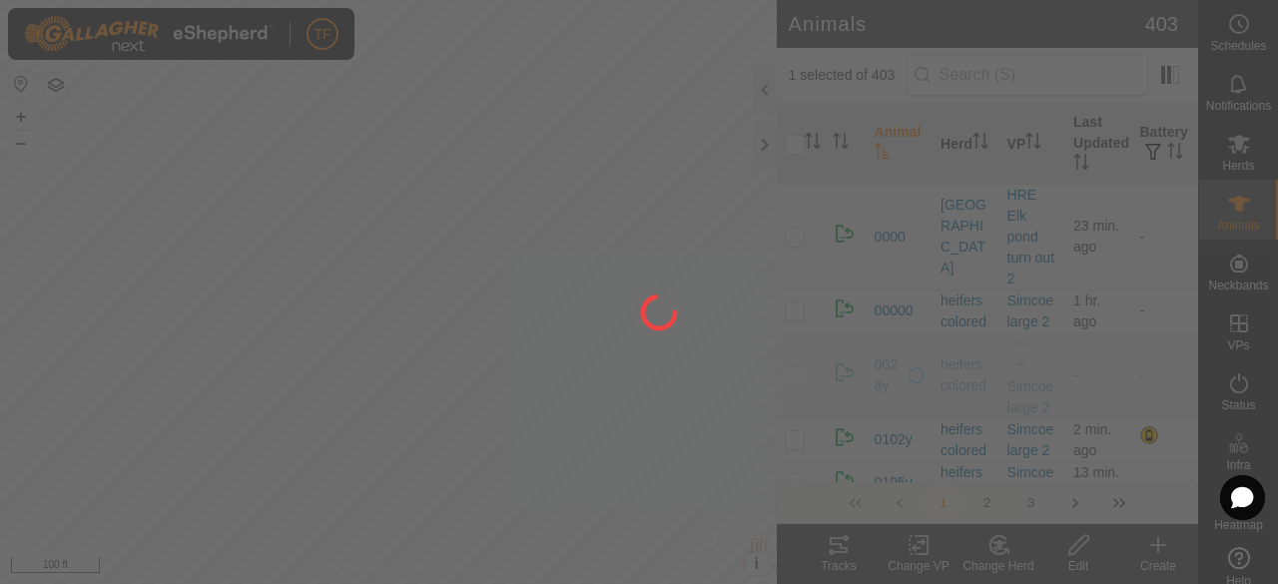
checkbox input "false"
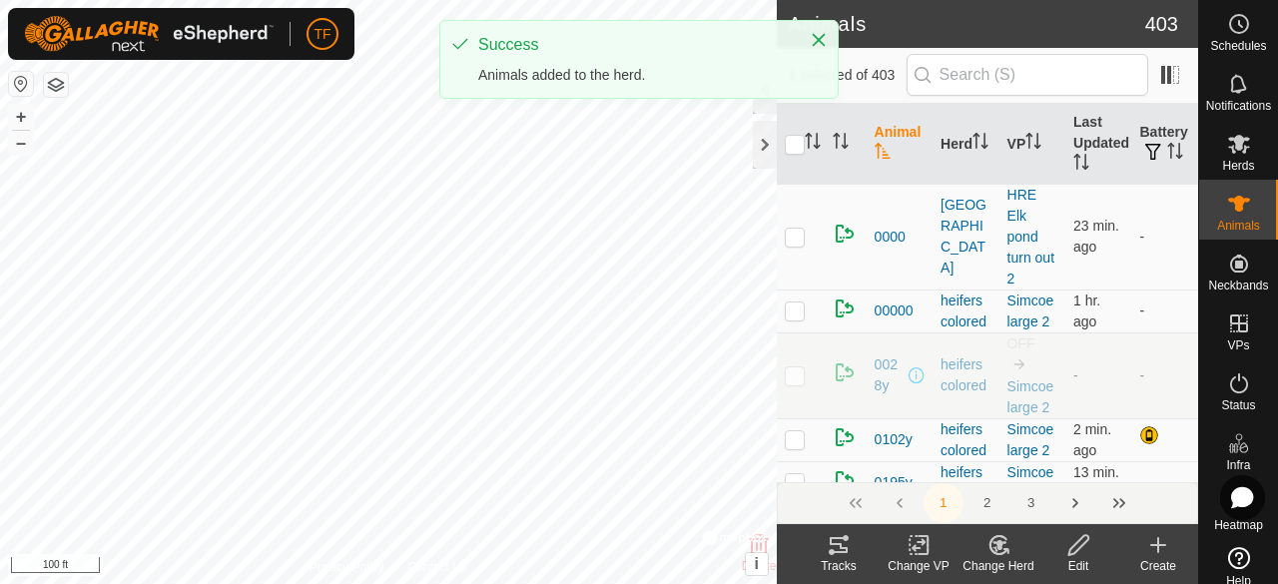
click at [995, 547] on icon at bounding box center [995, 549] width 5 height 6
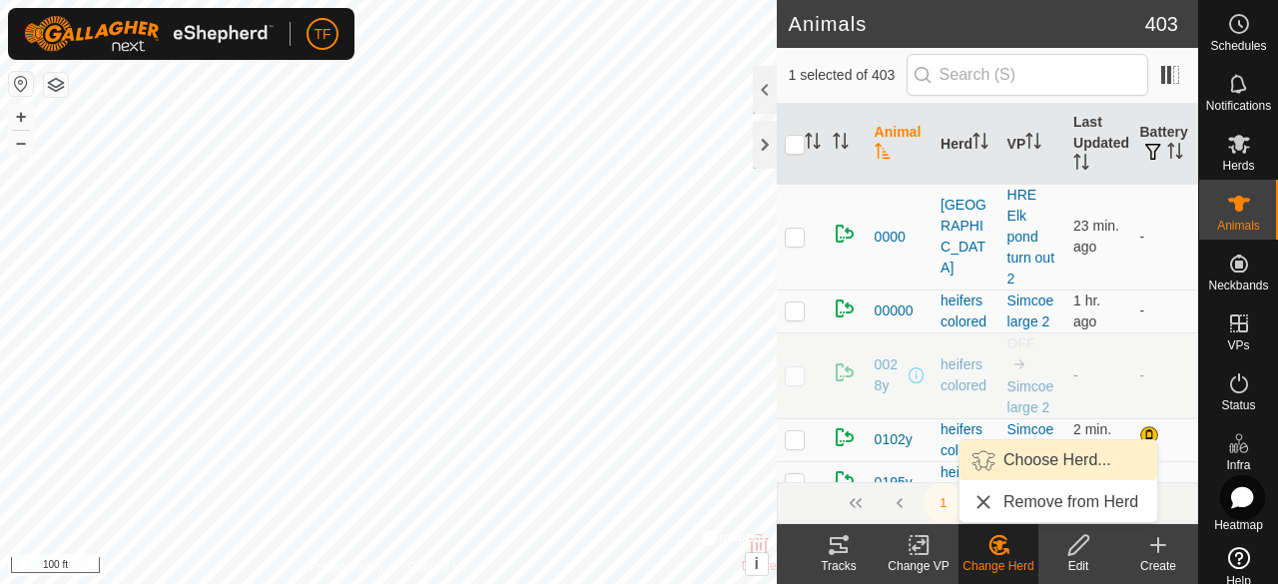
click at [1017, 451] on span "Choose Herd..." at bounding box center [1058, 460] width 108 height 24
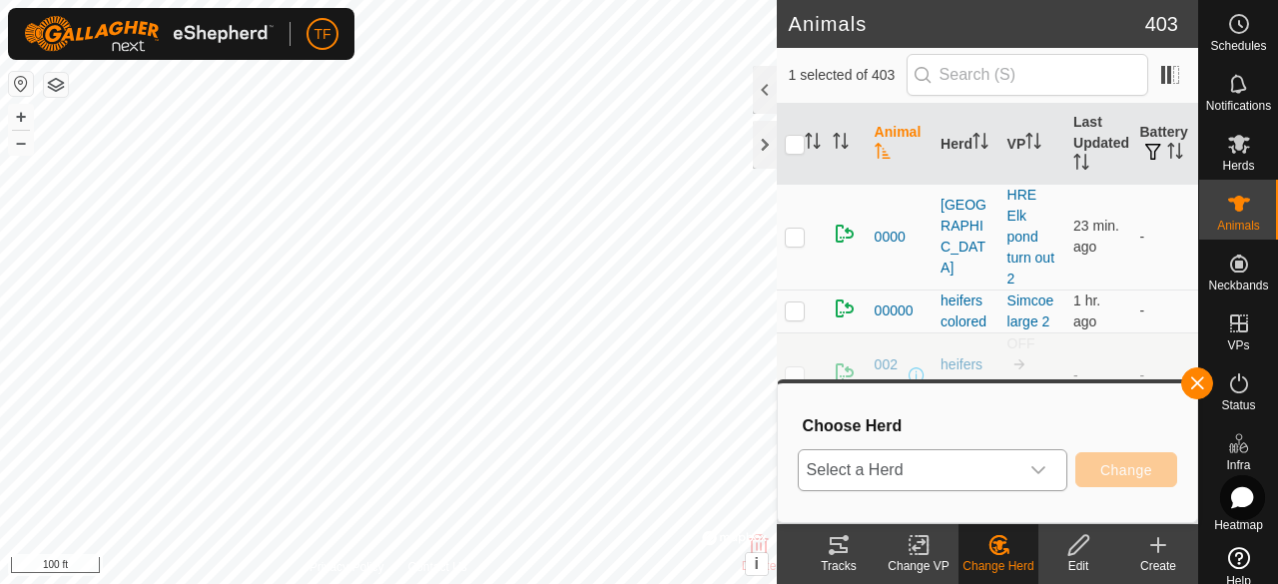
click at [1041, 467] on icon "dropdown trigger" at bounding box center [1039, 470] width 16 height 16
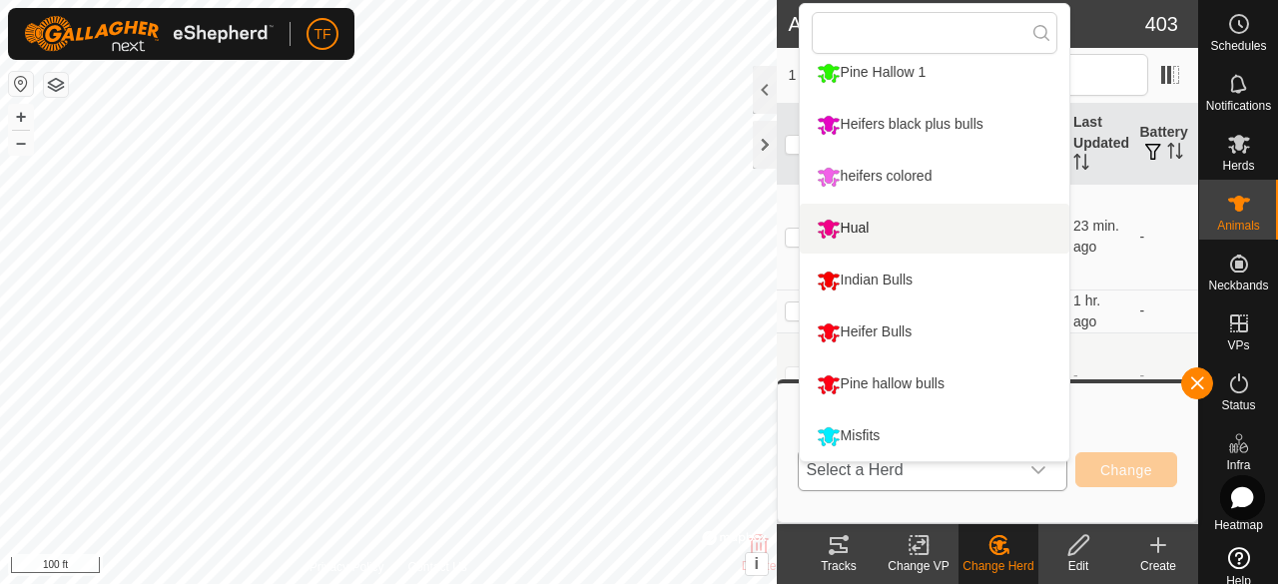
scroll to position [429, 0]
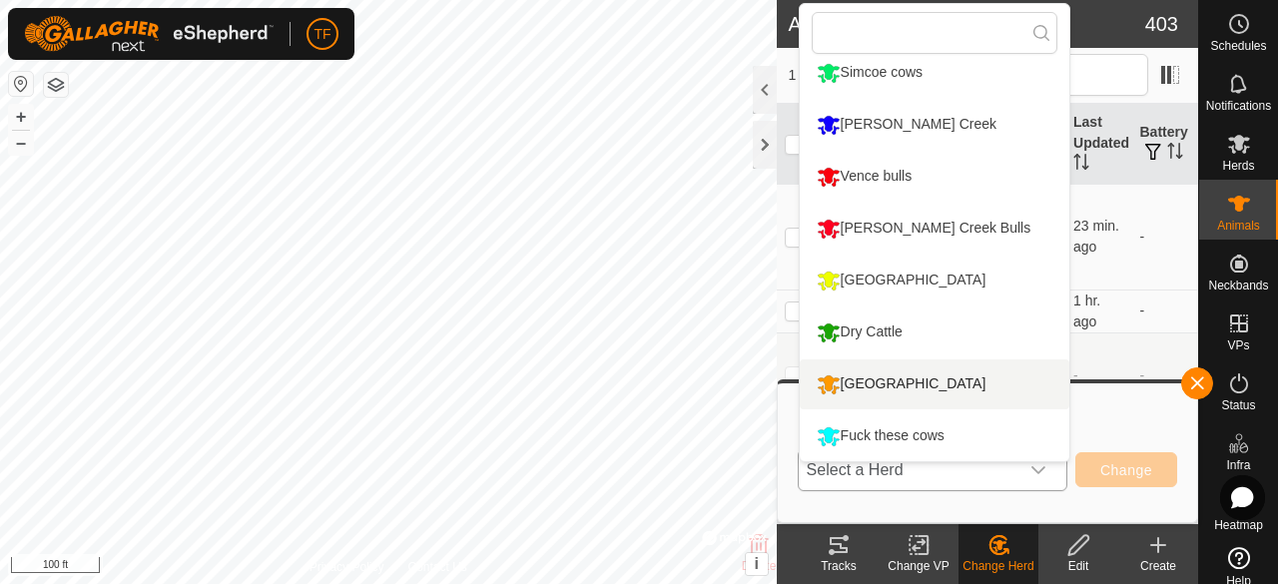
click at [891, 384] on li "[GEOGRAPHIC_DATA]" at bounding box center [935, 385] width 270 height 50
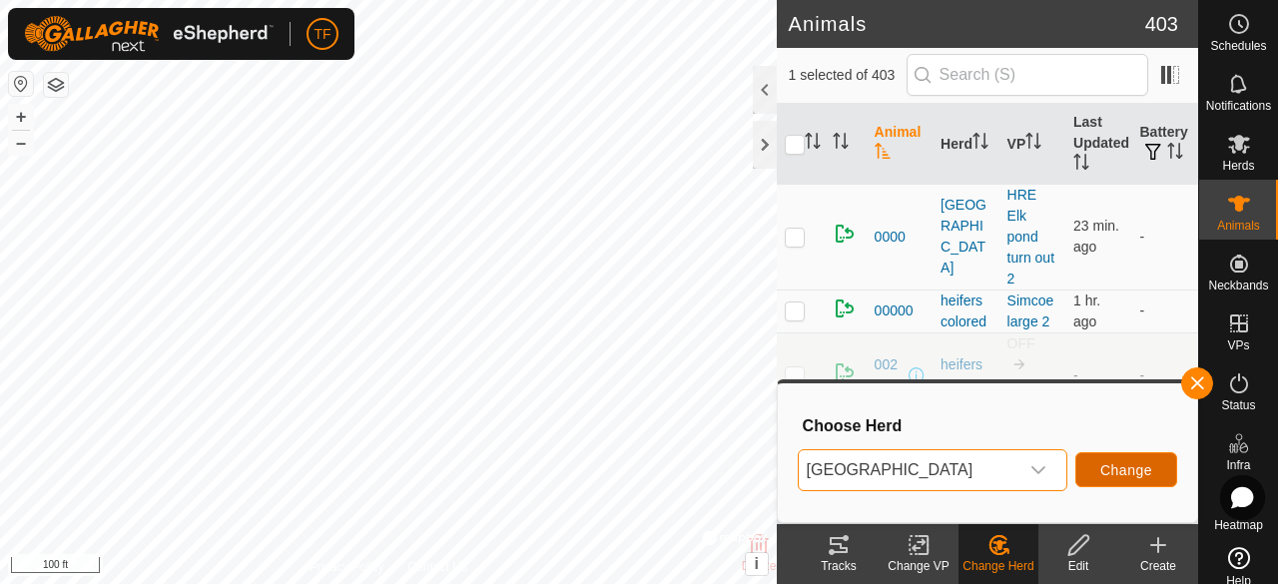
click at [1102, 474] on span "Change" at bounding box center [1126, 470] width 52 height 16
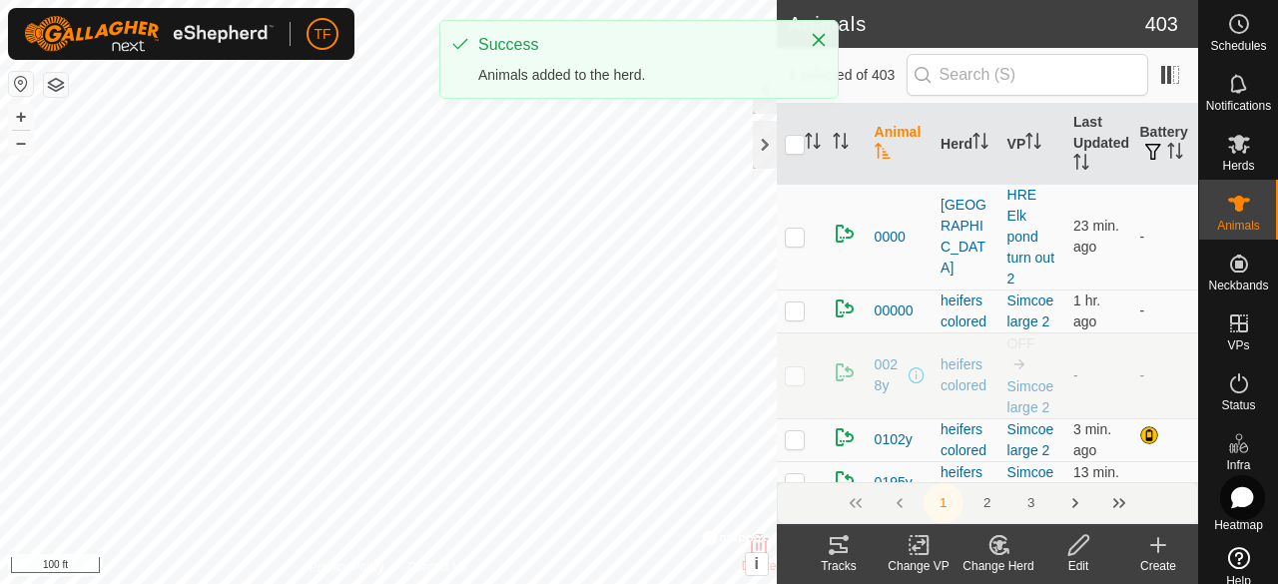
click at [1007, 558] on div "Change Herd" at bounding box center [999, 566] width 80 height 18
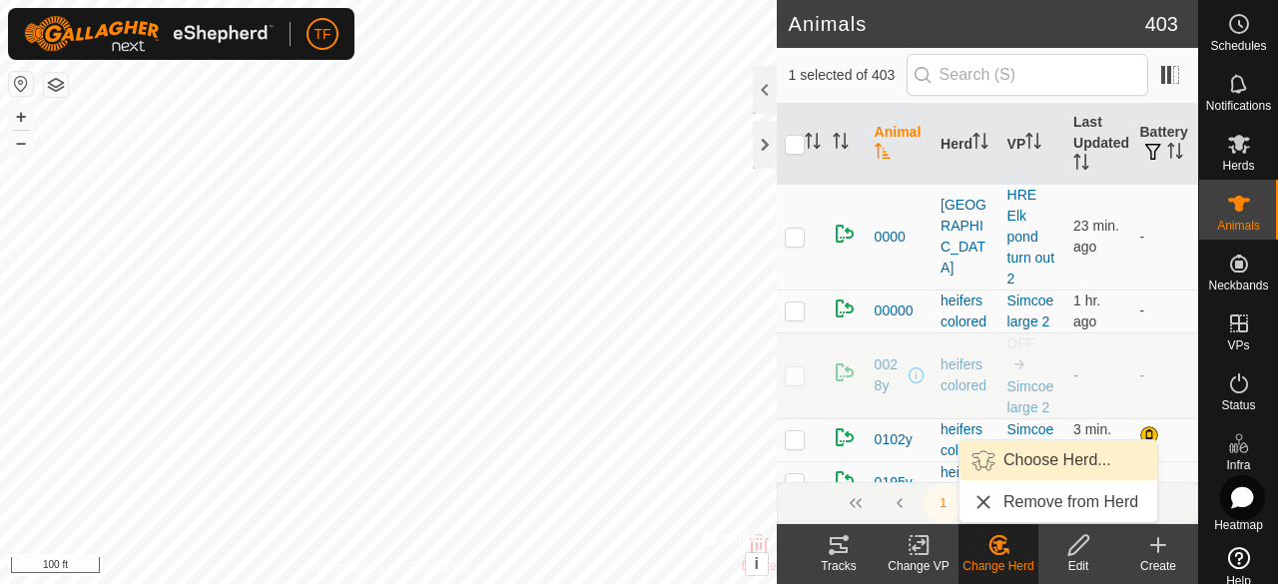
click at [1042, 448] on link "Choose Herd..." at bounding box center [1059, 460] width 198 height 40
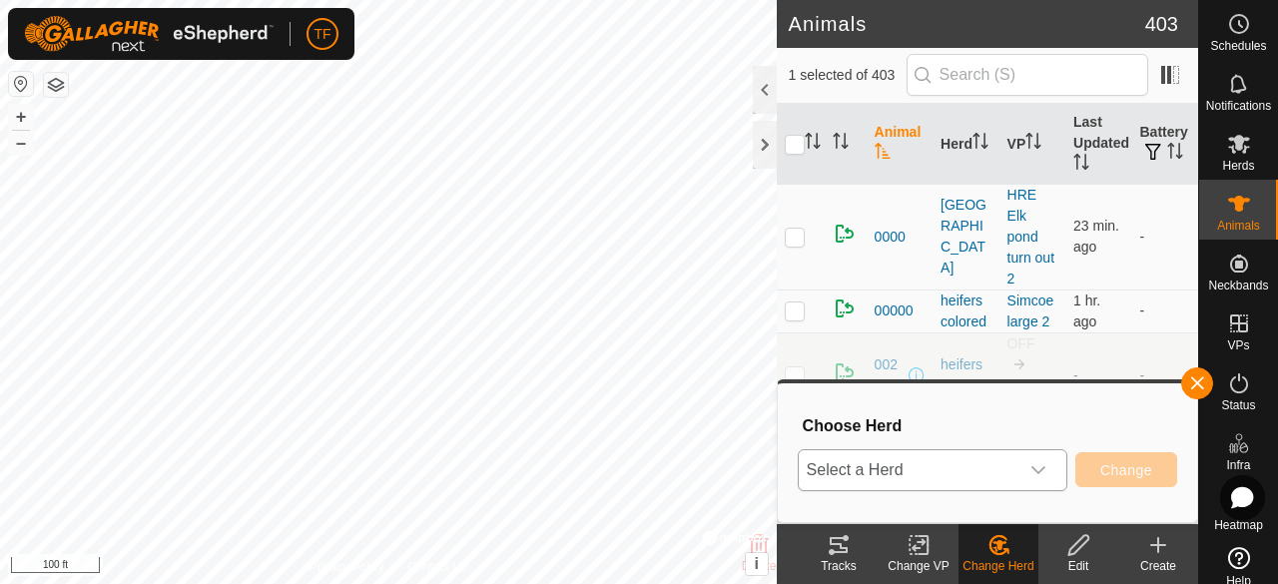
click at [1050, 466] on div "dropdown trigger" at bounding box center [1039, 470] width 40 height 40
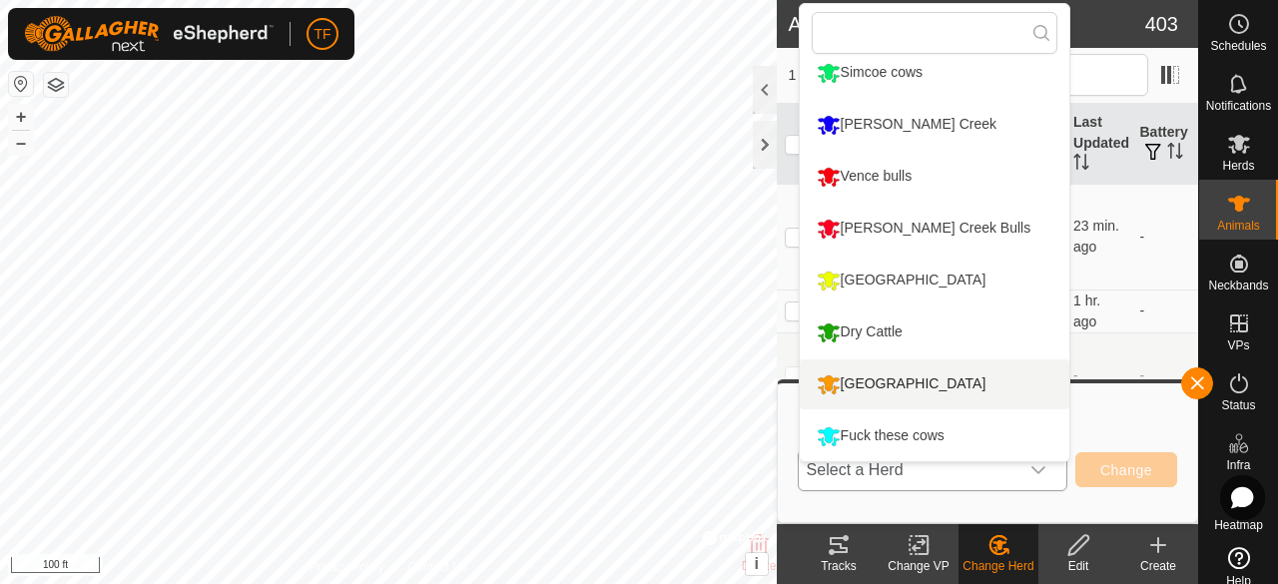
click at [899, 382] on div "[GEOGRAPHIC_DATA]" at bounding box center [902, 384] width 180 height 34
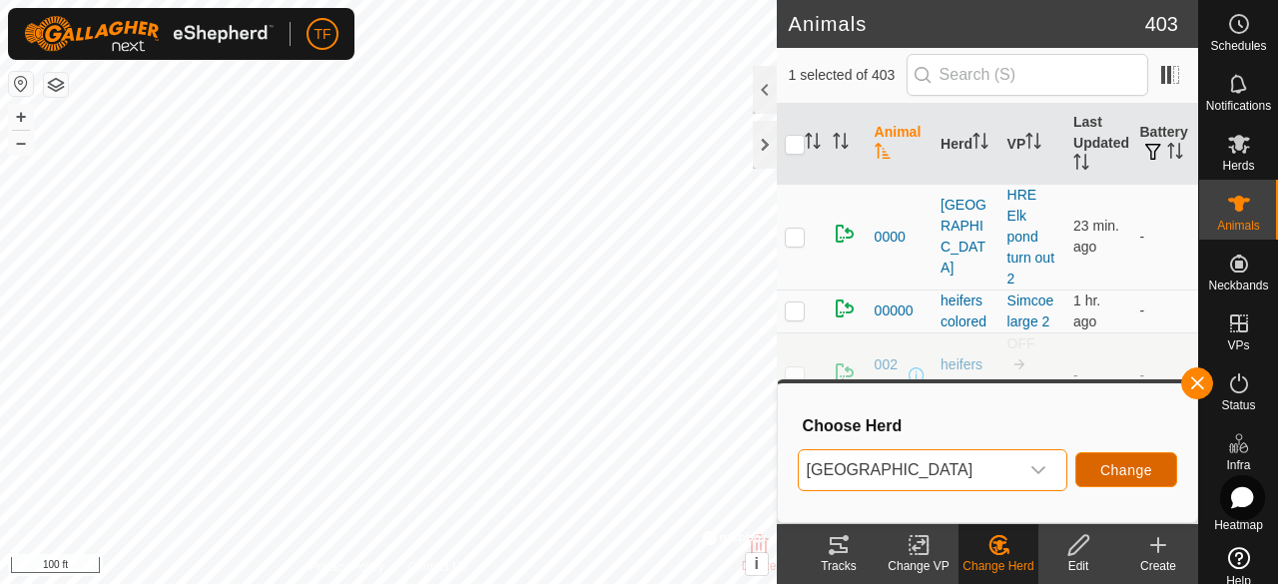
click at [1125, 470] on span "Change" at bounding box center [1126, 470] width 52 height 16
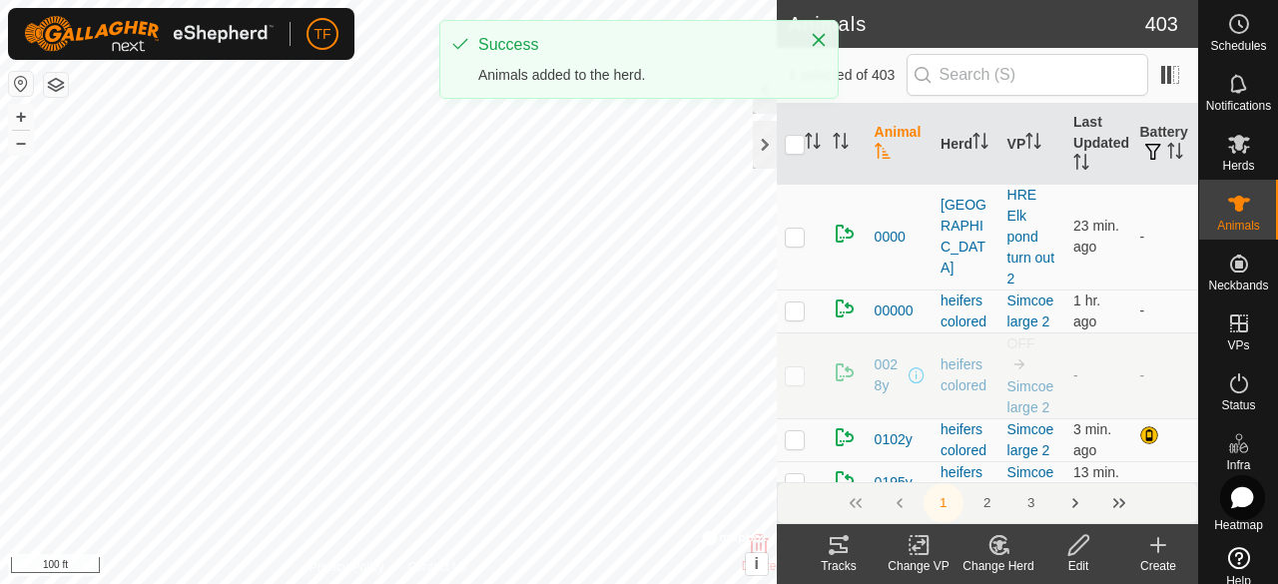
drag, startPoint x: 1018, startPoint y: 557, endPoint x: 1015, endPoint y: 541, distance: 16.3
click at [1015, 556] on div "Change Herd" at bounding box center [999, 554] width 80 height 60
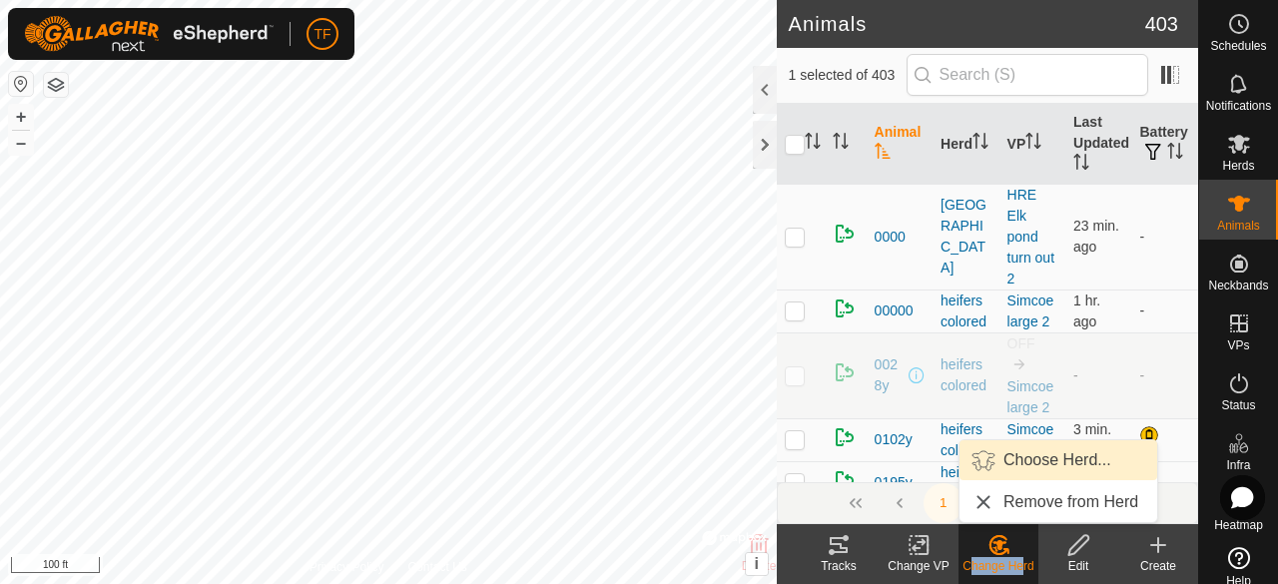
click at [1030, 462] on link "Choose Herd..." at bounding box center [1059, 460] width 198 height 40
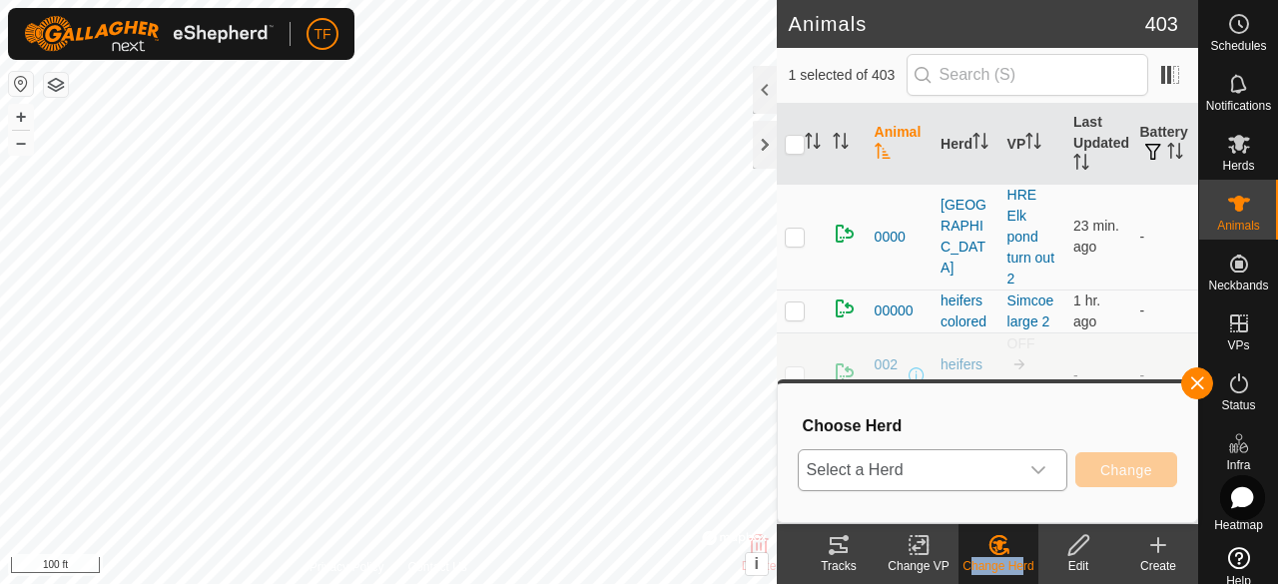
click at [1029, 463] on div "dropdown trigger" at bounding box center [1039, 470] width 40 height 40
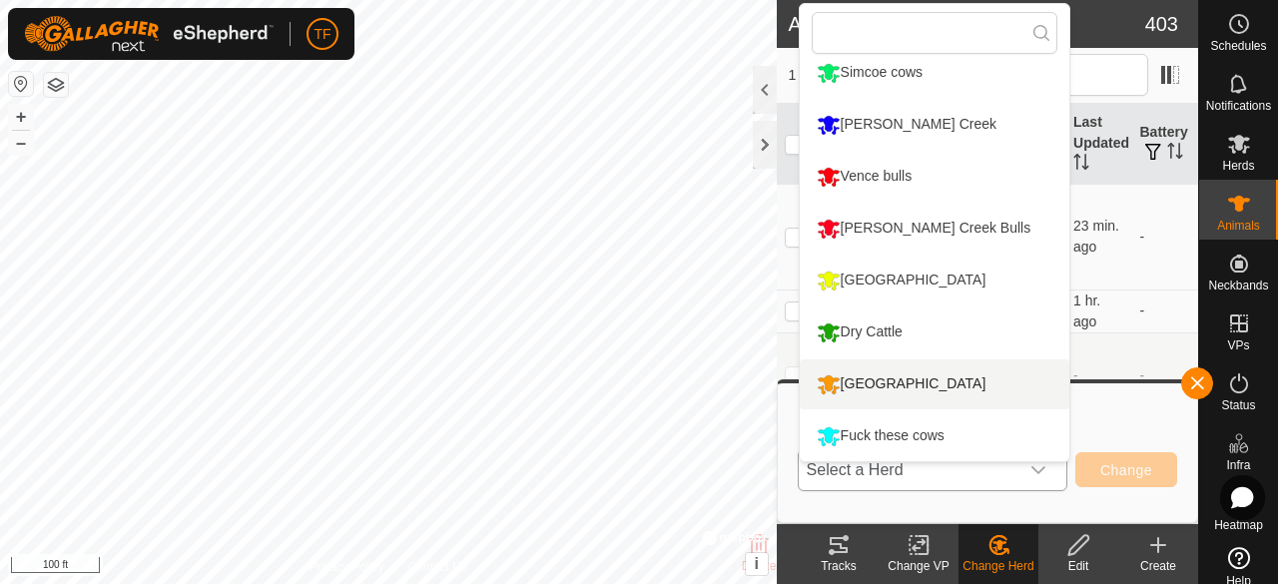
click at [913, 388] on li "[GEOGRAPHIC_DATA]" at bounding box center [935, 385] width 270 height 50
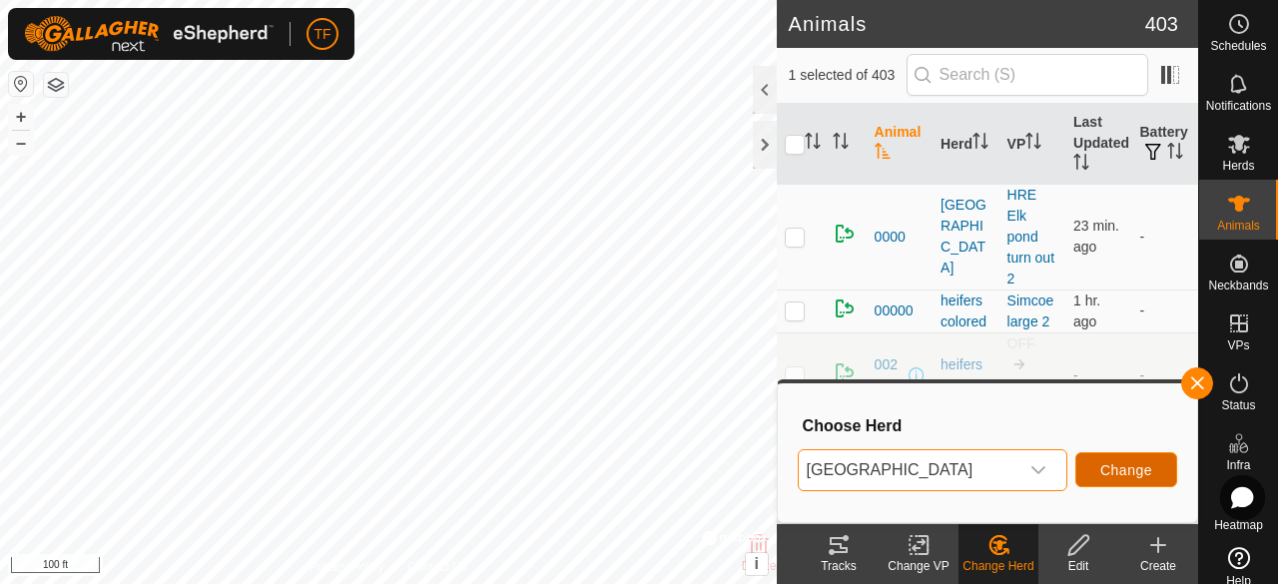
click at [1131, 474] on span "Change" at bounding box center [1126, 470] width 52 height 16
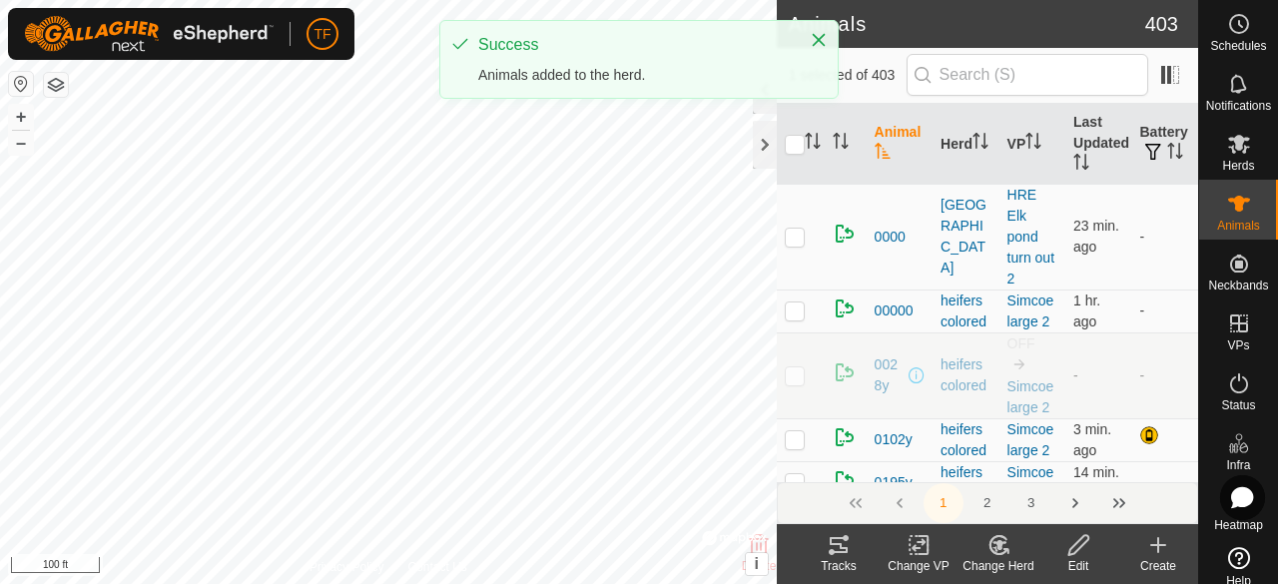
click at [990, 546] on icon at bounding box center [998, 545] width 17 height 18
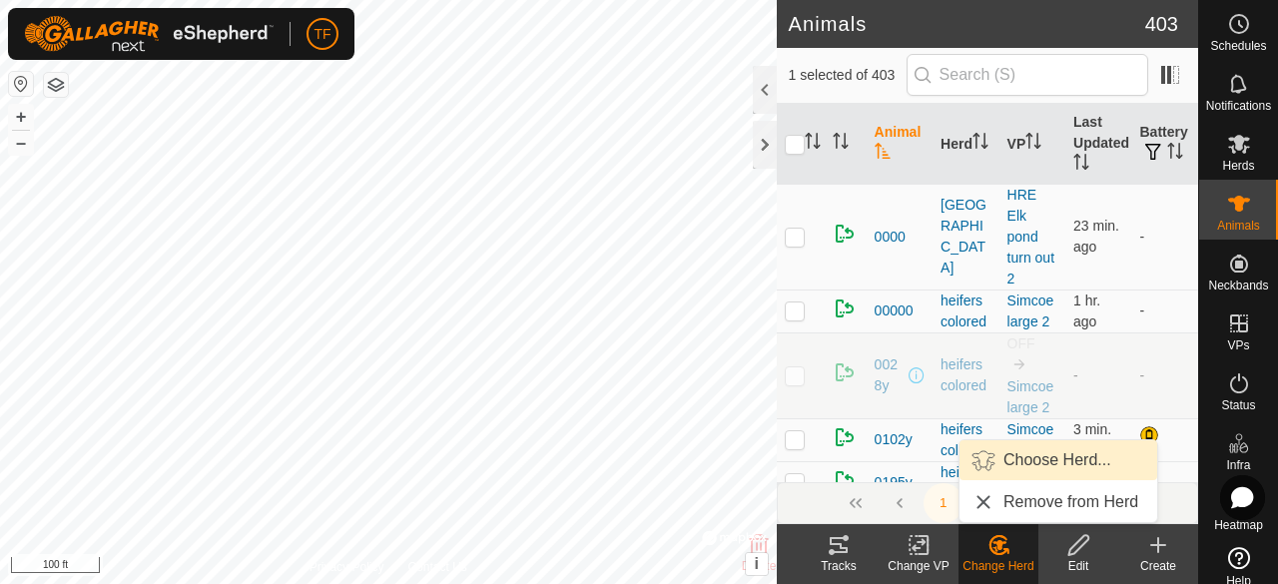
click at [1027, 461] on link "Choose Herd..." at bounding box center [1059, 460] width 198 height 40
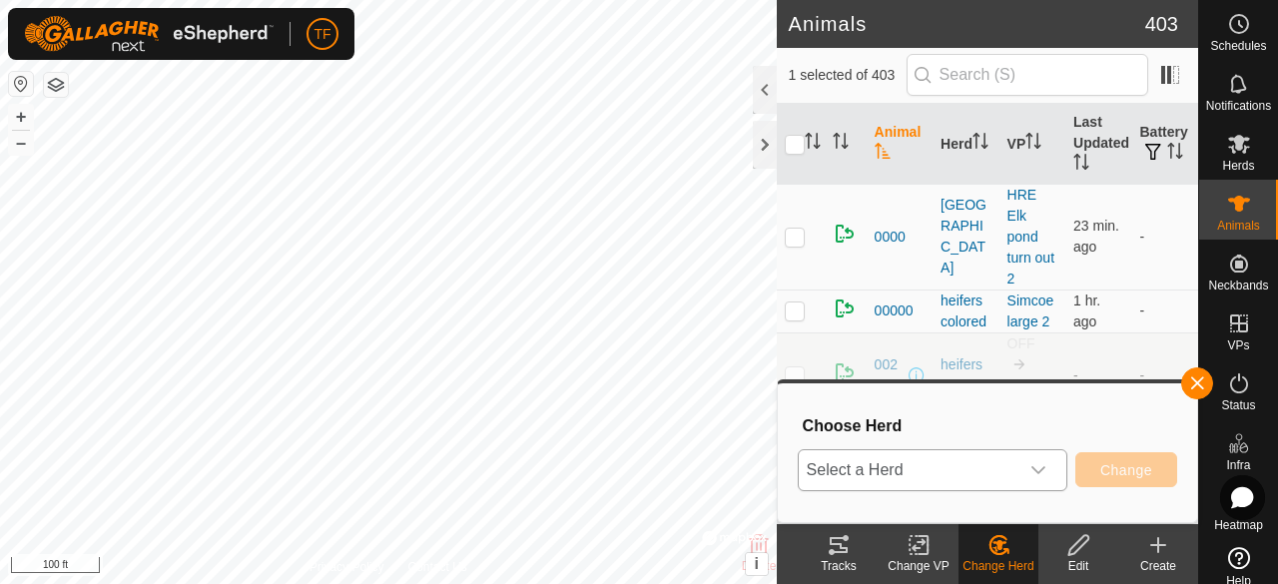
click at [1034, 472] on icon "dropdown trigger" at bounding box center [1039, 470] width 16 height 16
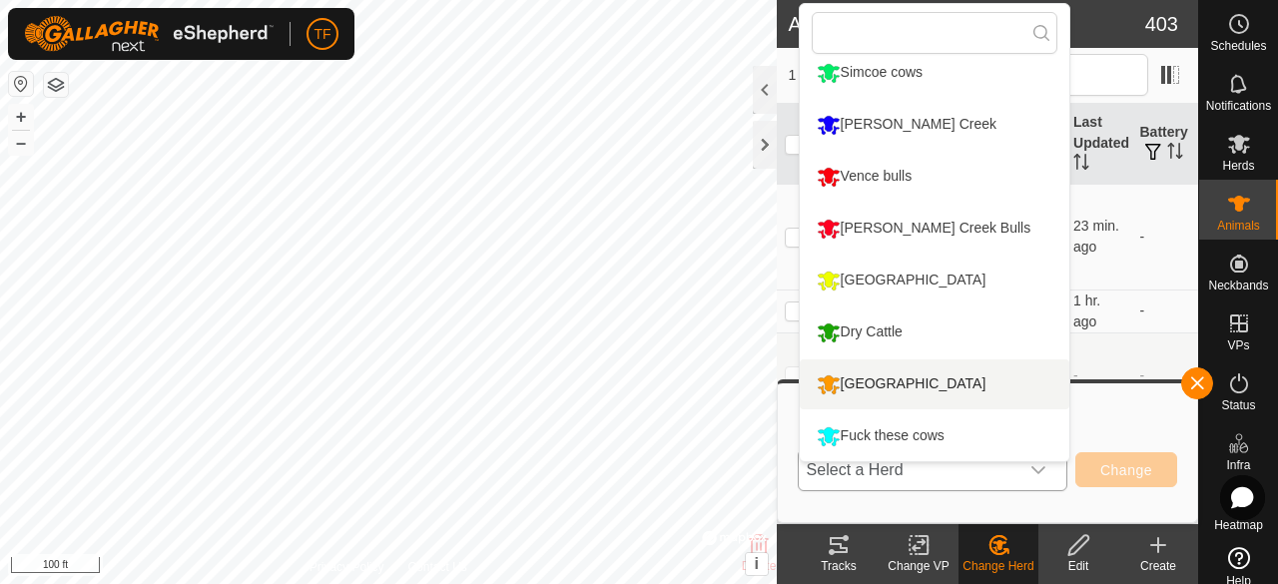
click at [909, 379] on li "[GEOGRAPHIC_DATA]" at bounding box center [935, 385] width 270 height 50
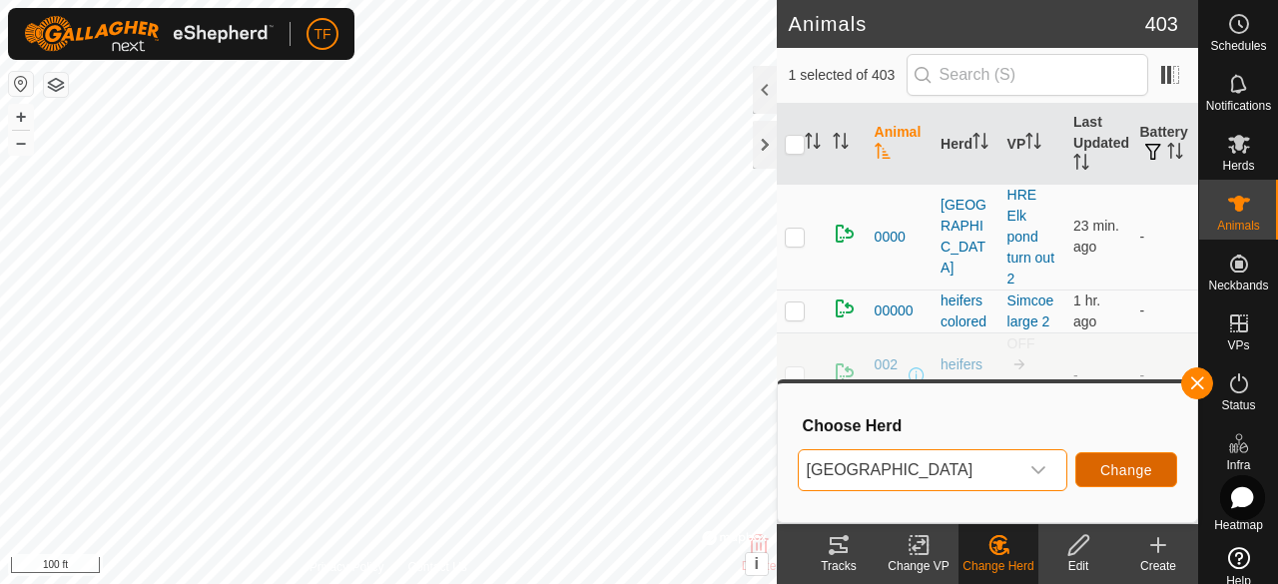
click at [1123, 472] on span "Change" at bounding box center [1126, 470] width 52 height 16
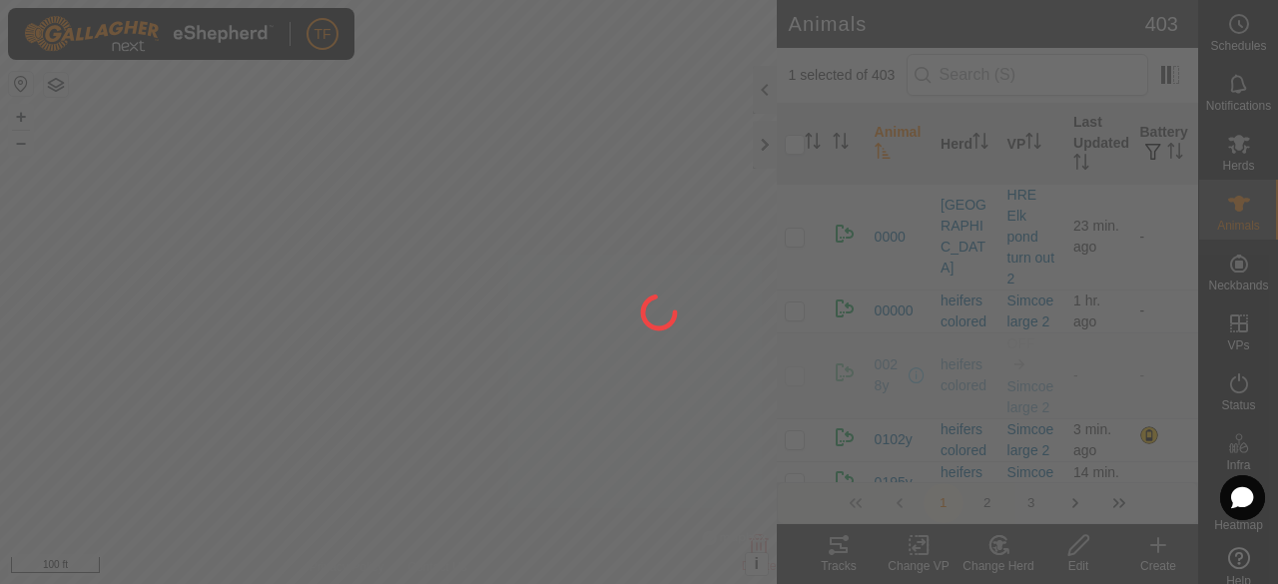
checkbox input "false"
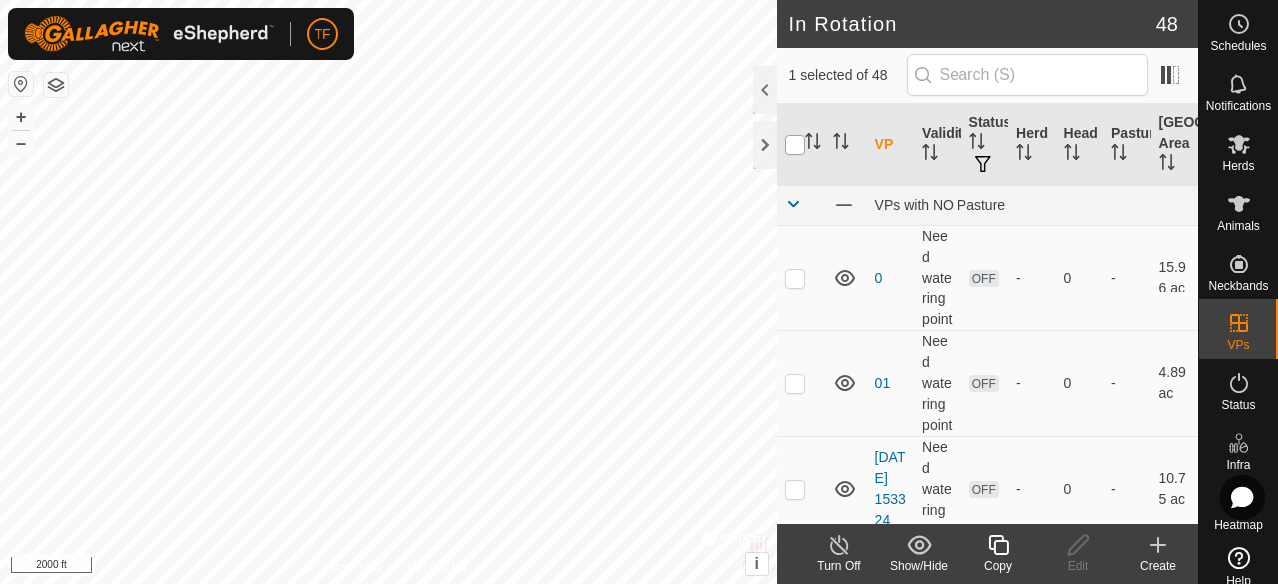
click at [787, 142] on input "checkbox" at bounding box center [795, 145] width 20 height 20
checkbox input "true"
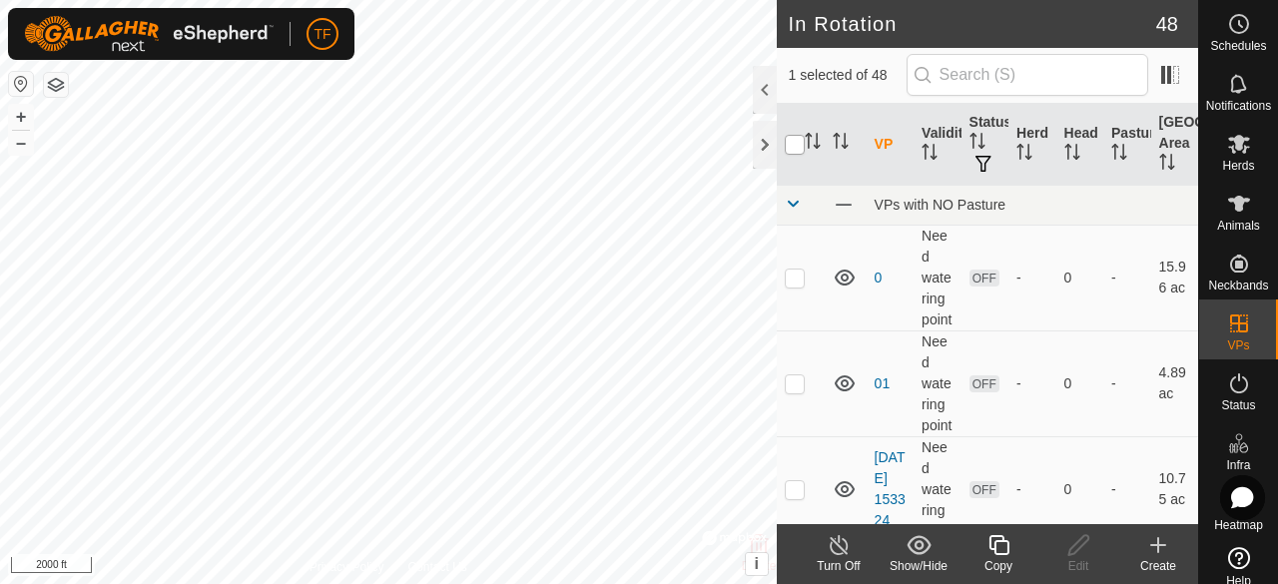
checkbox input "true"
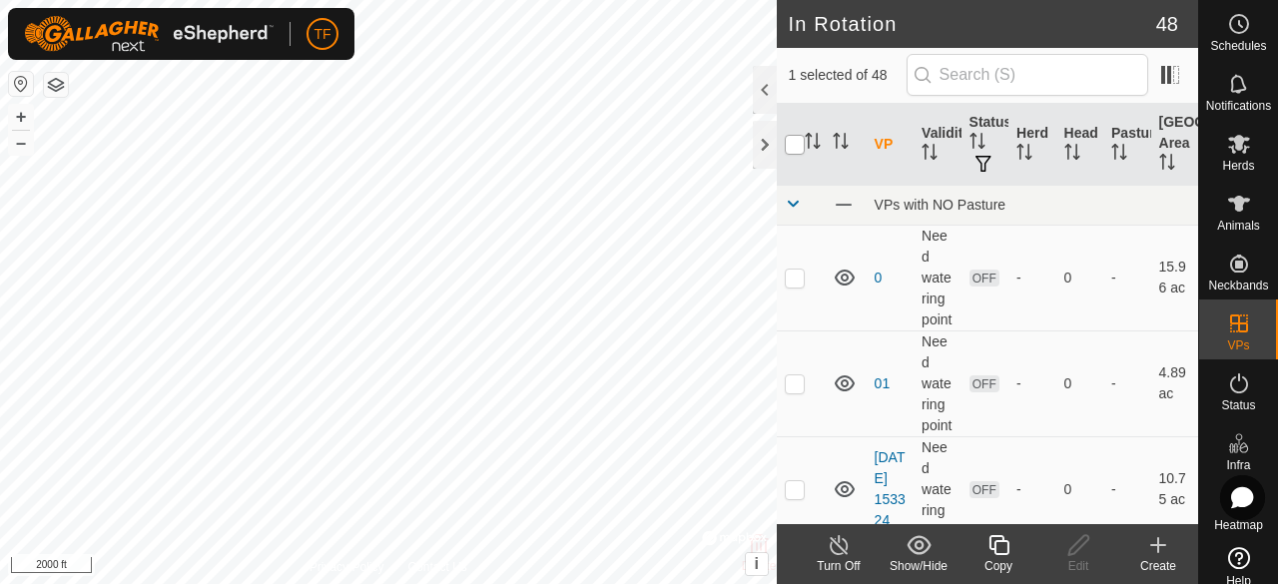
checkbox input "true"
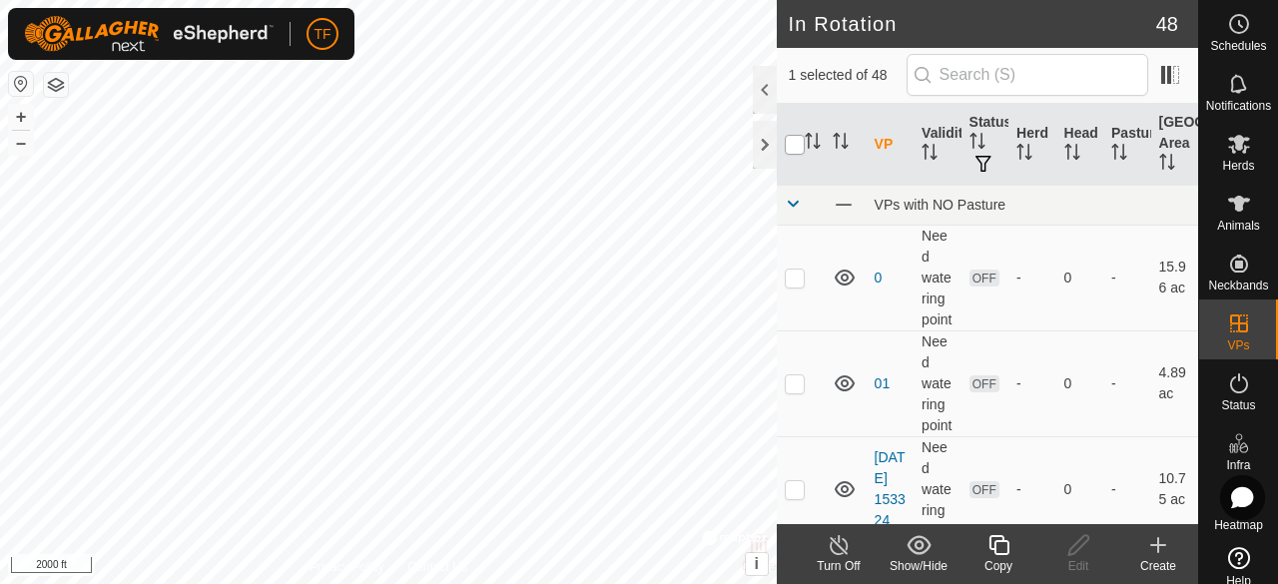
checkbox input "true"
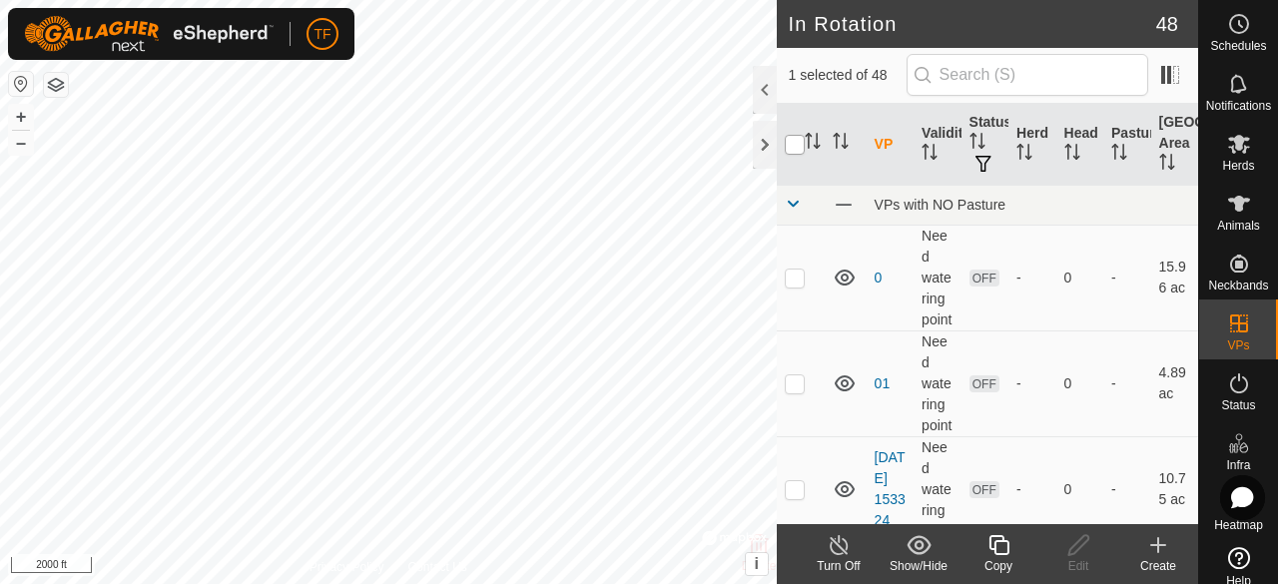
checkbox input "true"
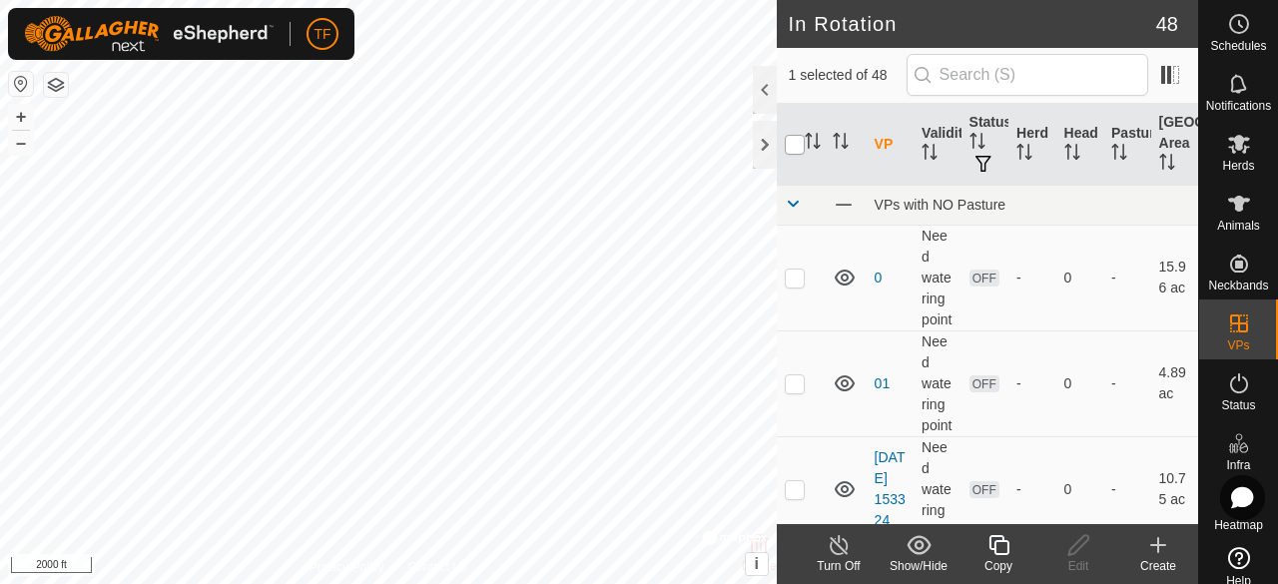
checkbox input "true"
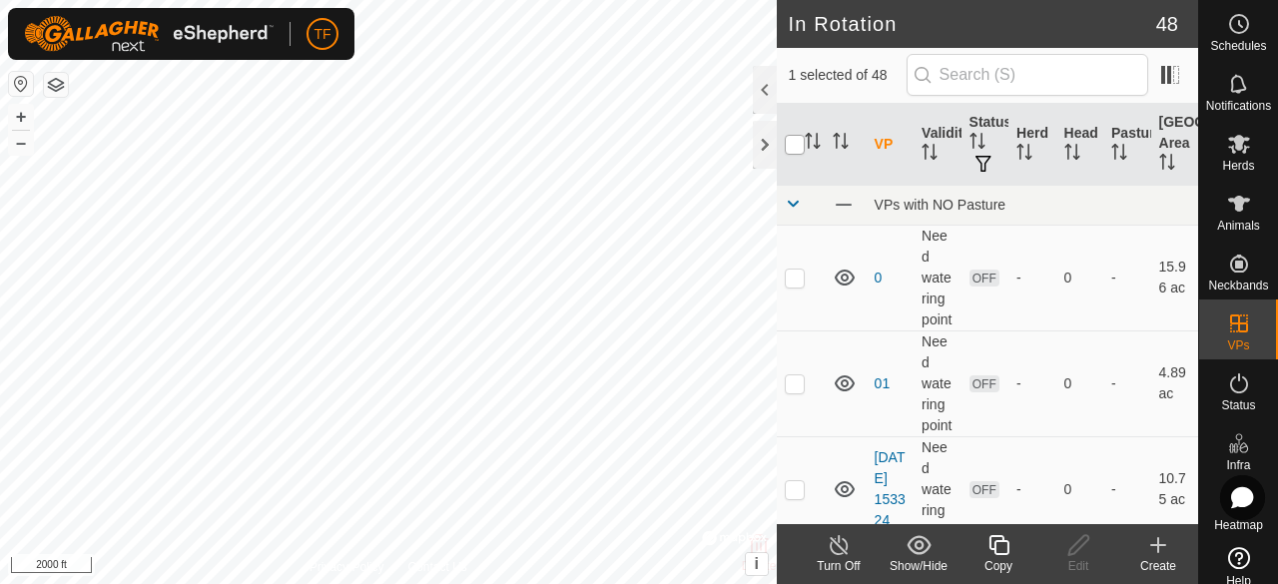
checkbox input "true"
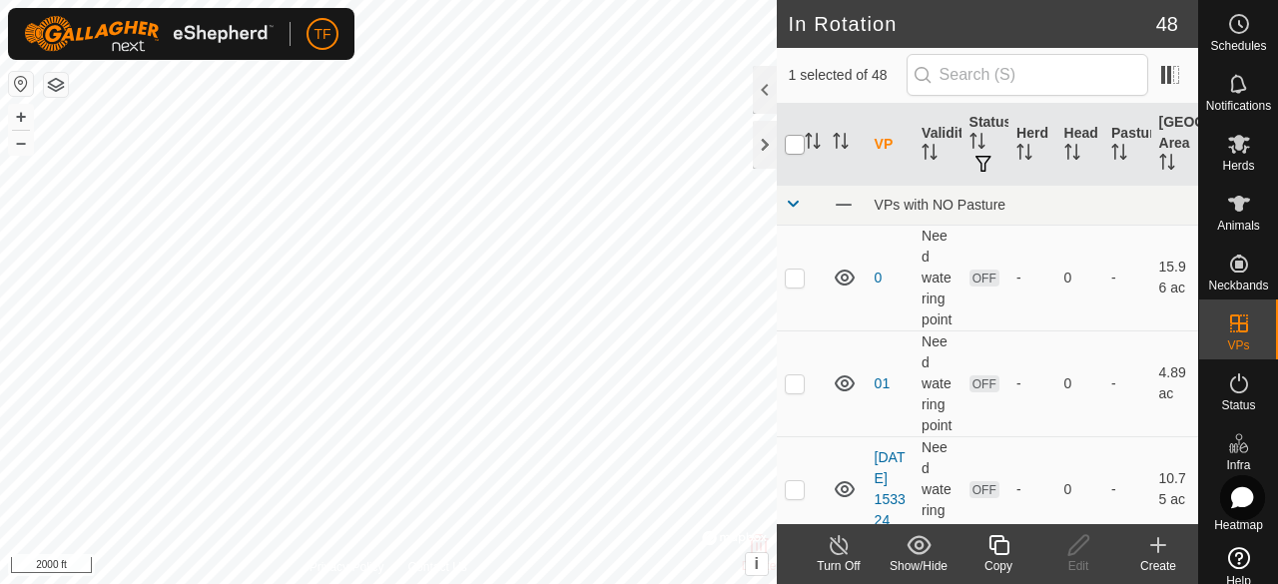
checkbox input "true"
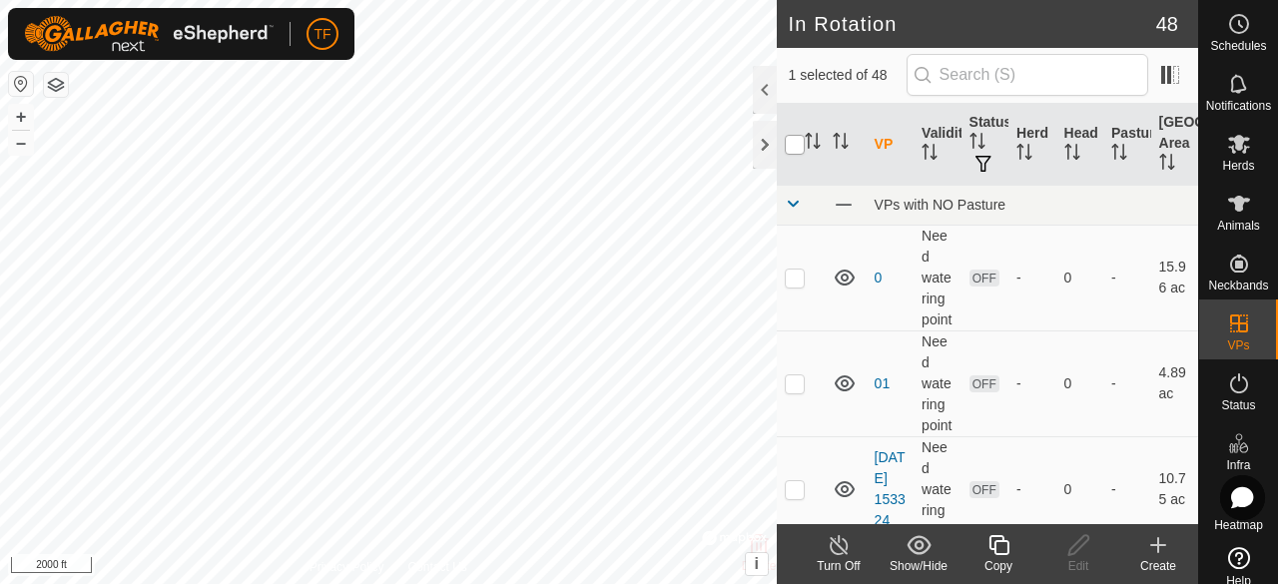
checkbox input "true"
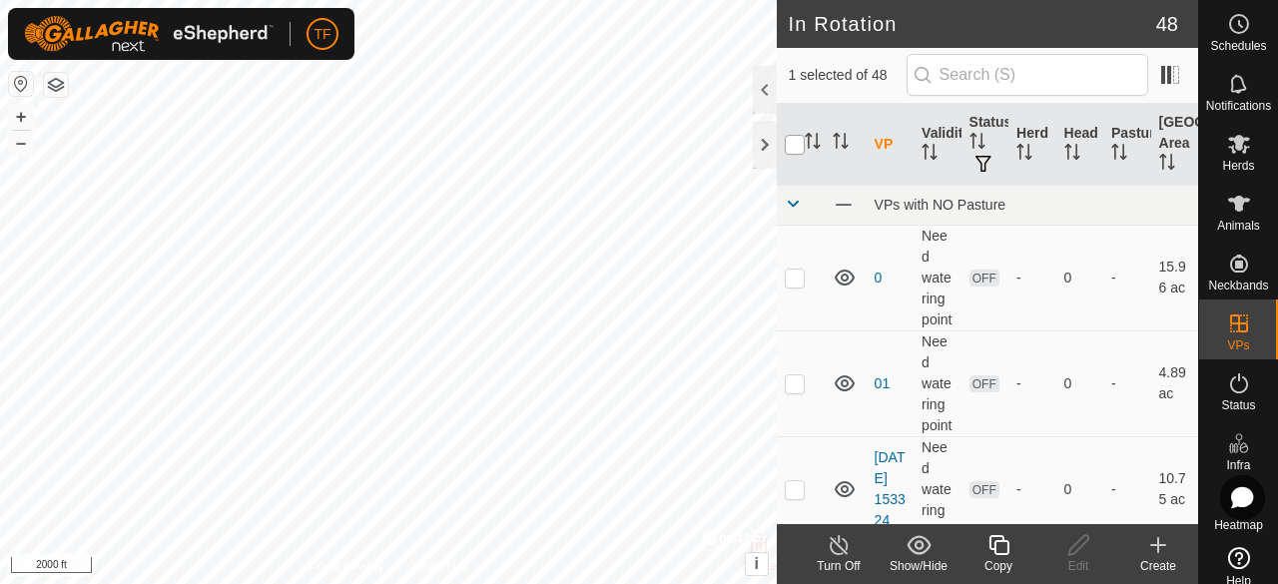
checkbox input "true"
click at [787, 142] on input "checkbox" at bounding box center [795, 145] width 20 height 20
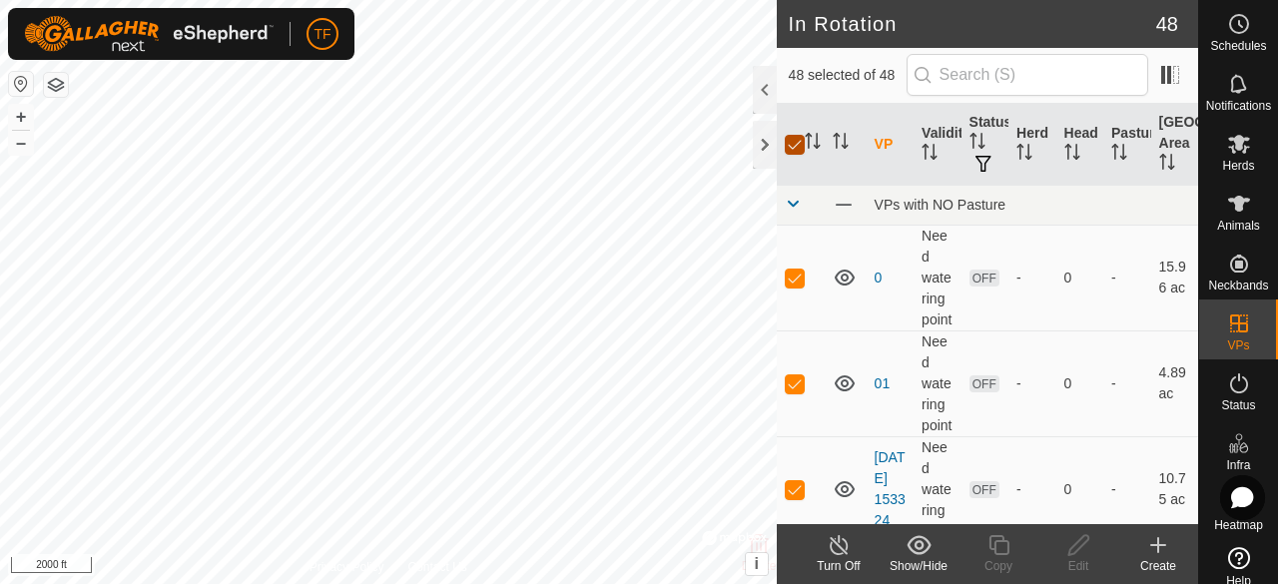
checkbox input "false"
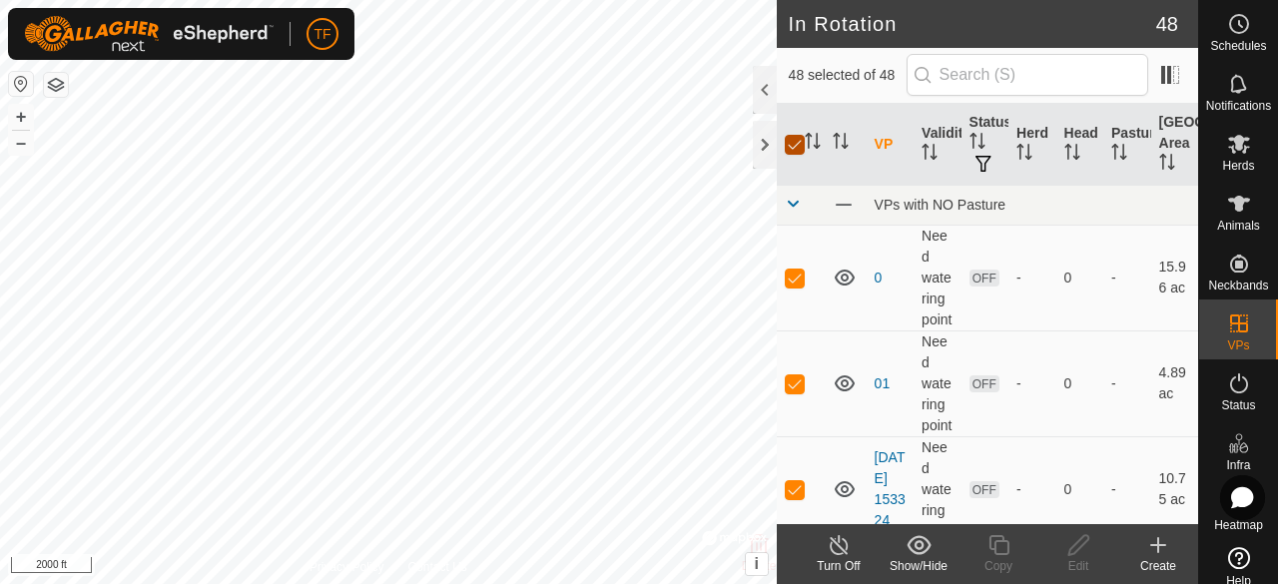
checkbox input "false"
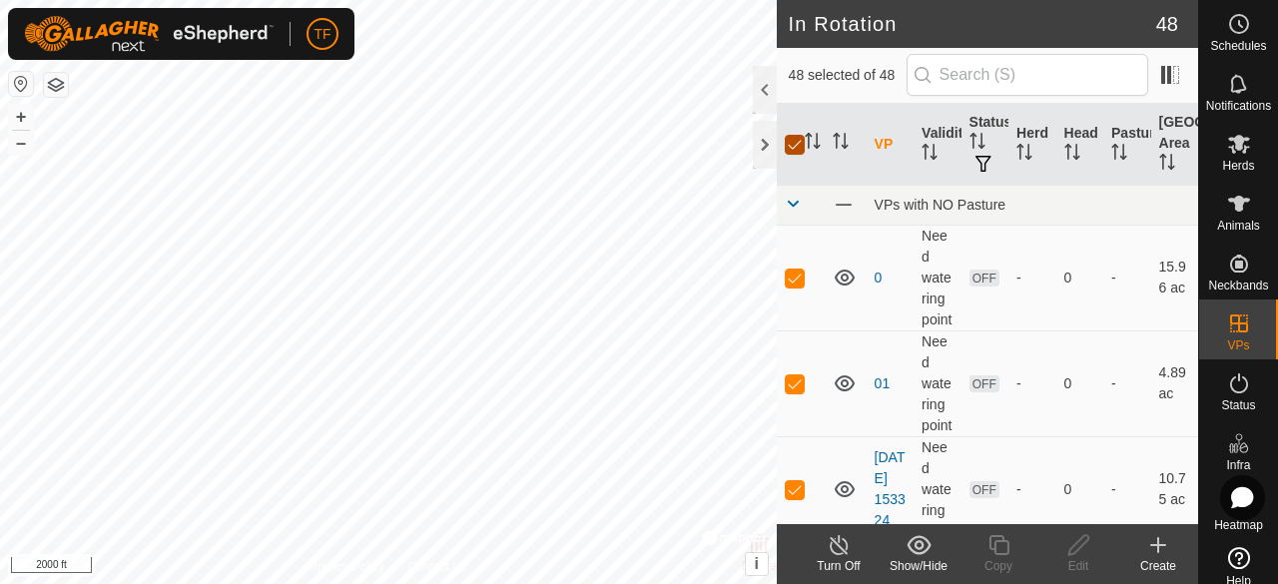
checkbox input "false"
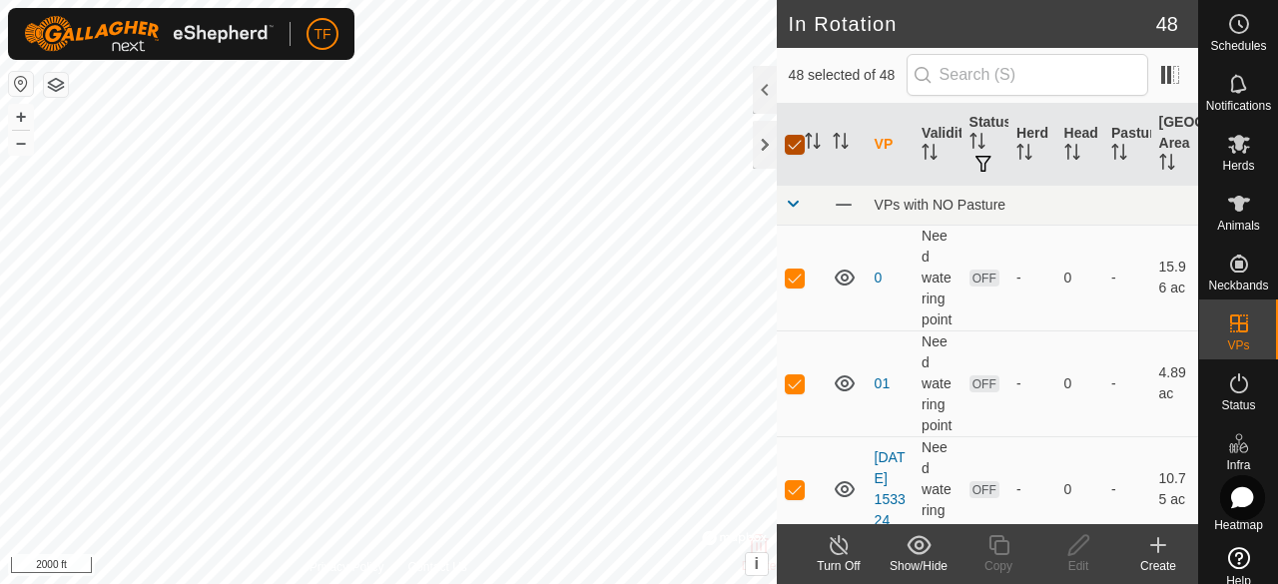
checkbox input "false"
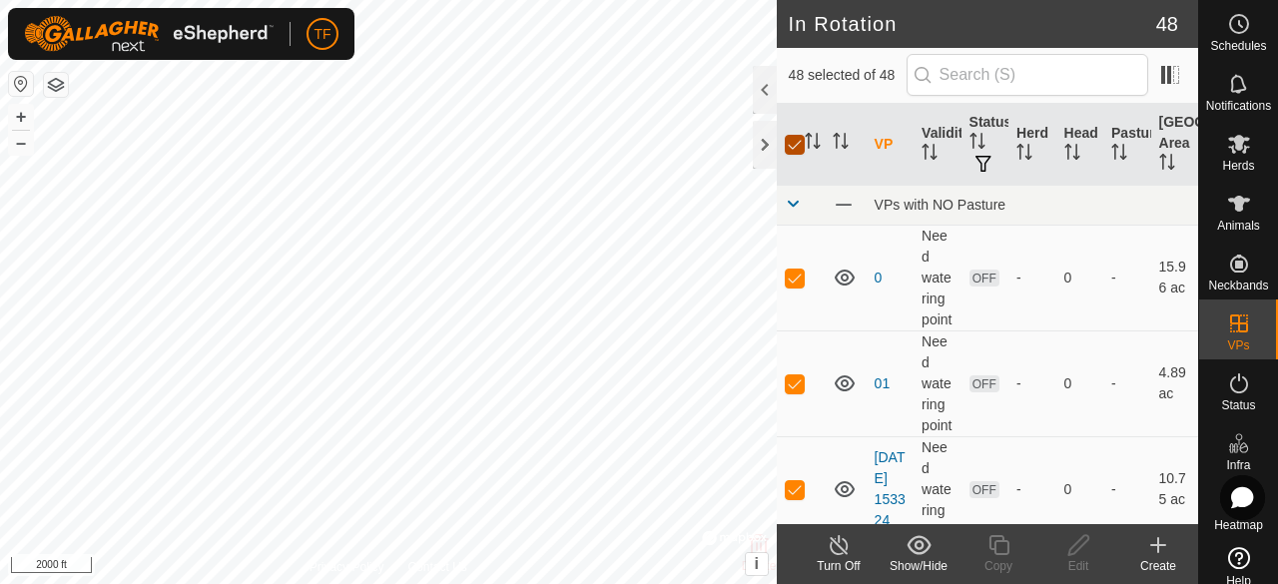
checkbox input "false"
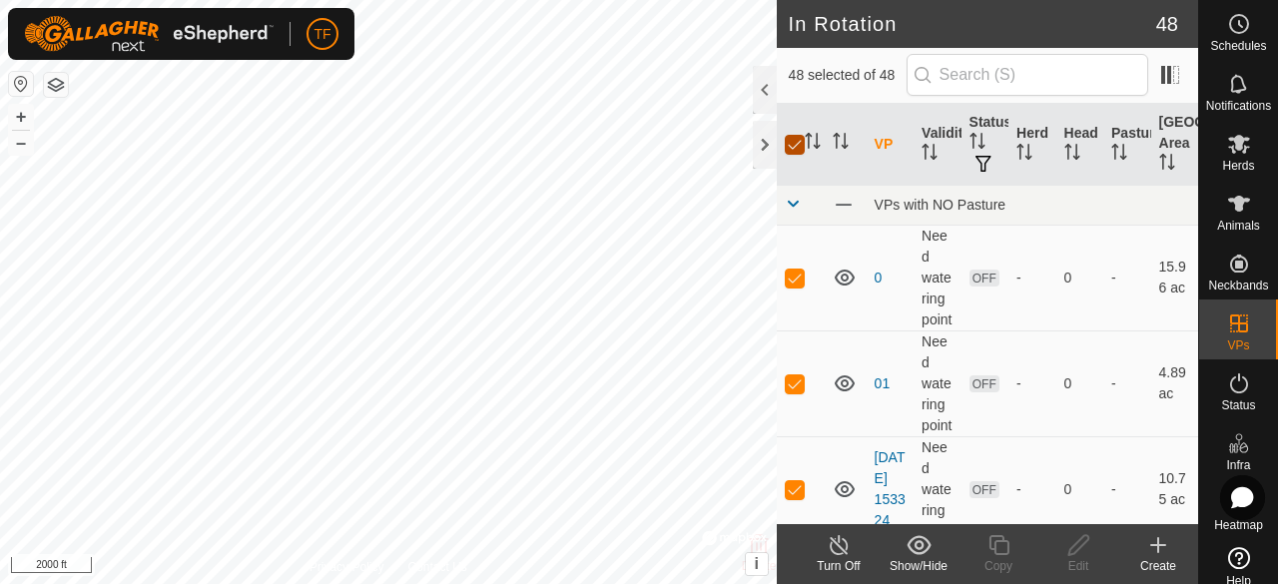
checkbox input "false"
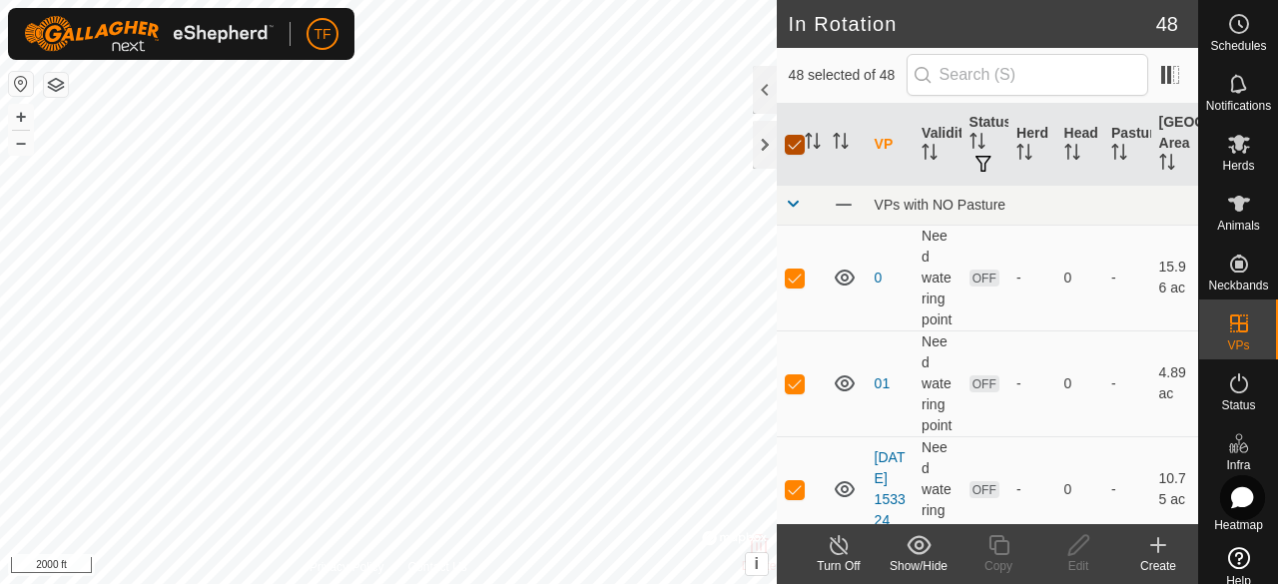
checkbox input "false"
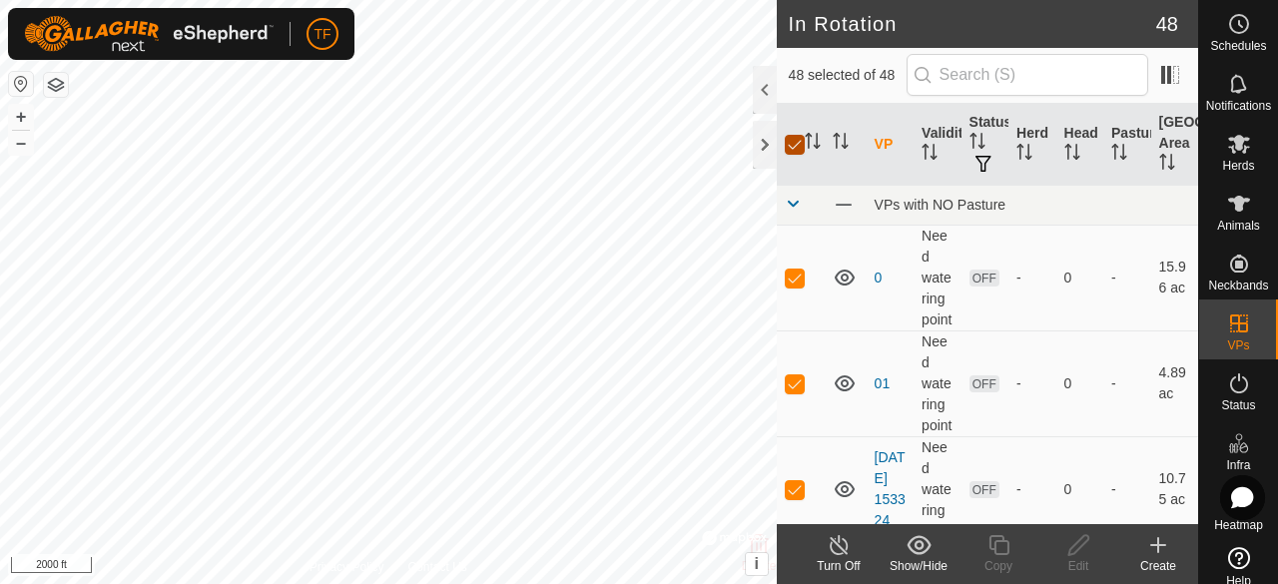
checkbox input "false"
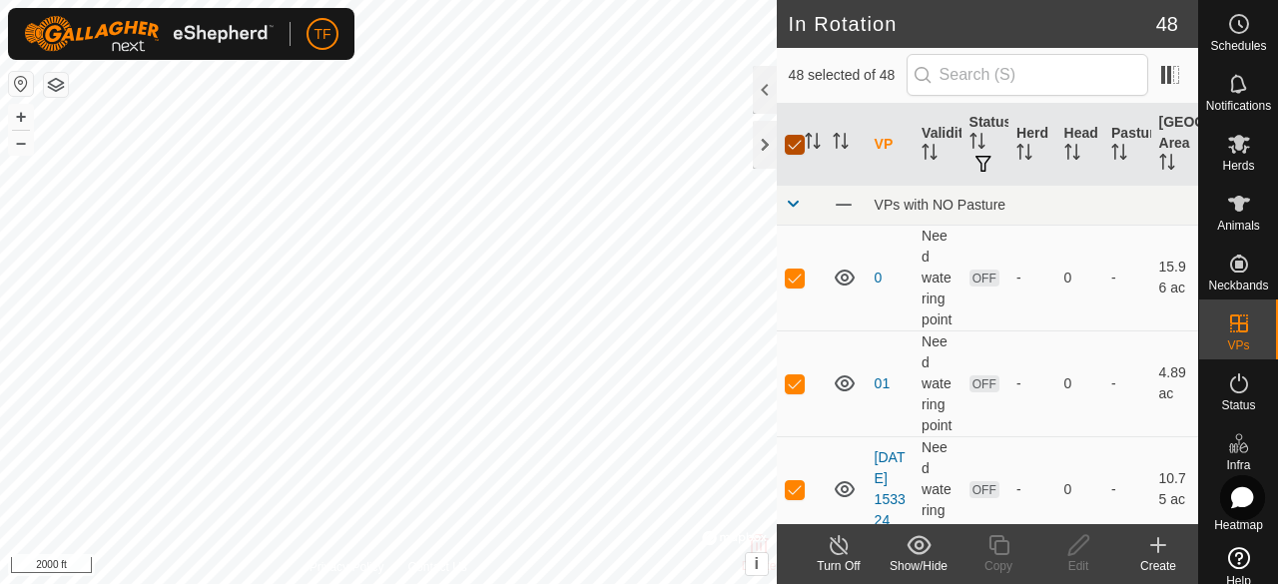
checkbox input "false"
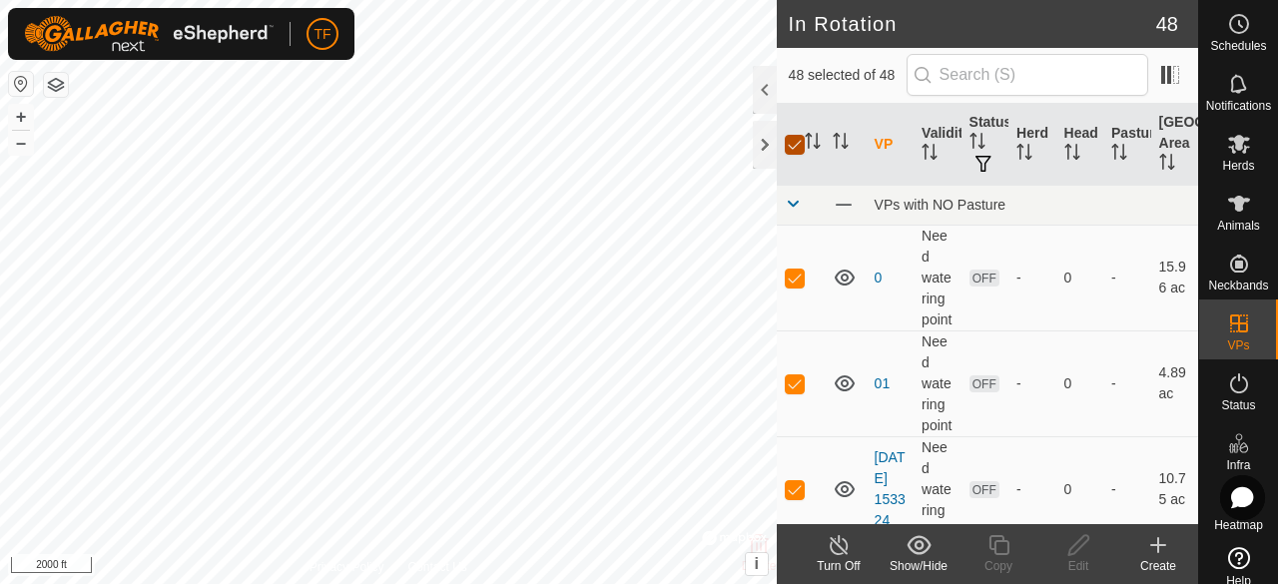
checkbox input "false"
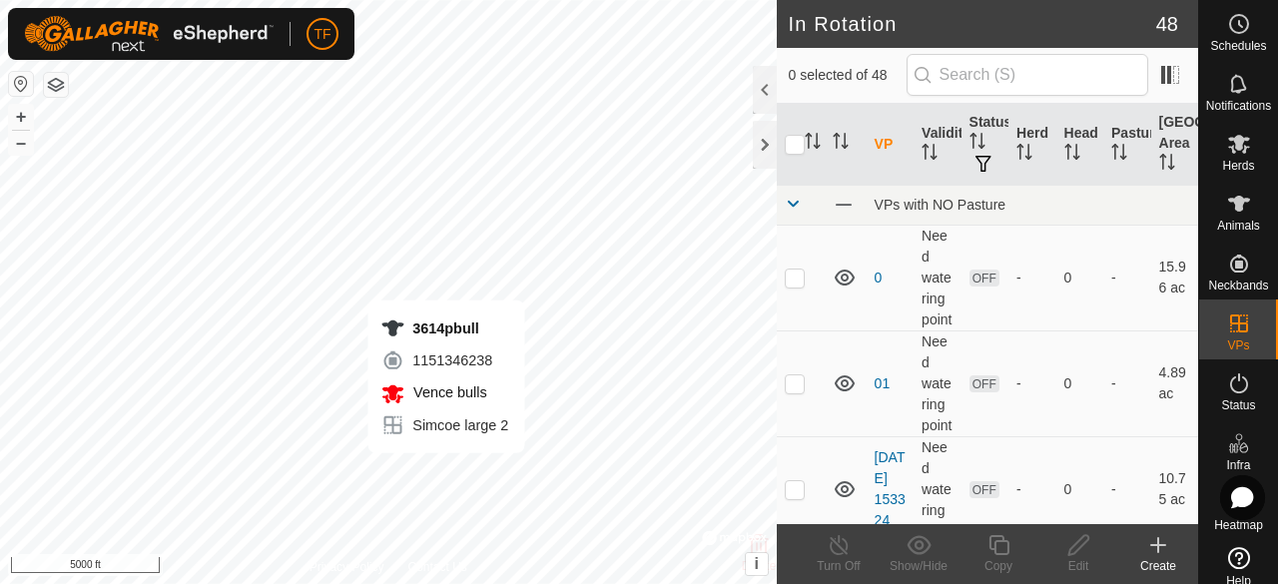
click at [1228, 217] on es-animals-svg-icon at bounding box center [1239, 204] width 36 height 32
